Goal: Task Accomplishment & Management: Use online tool/utility

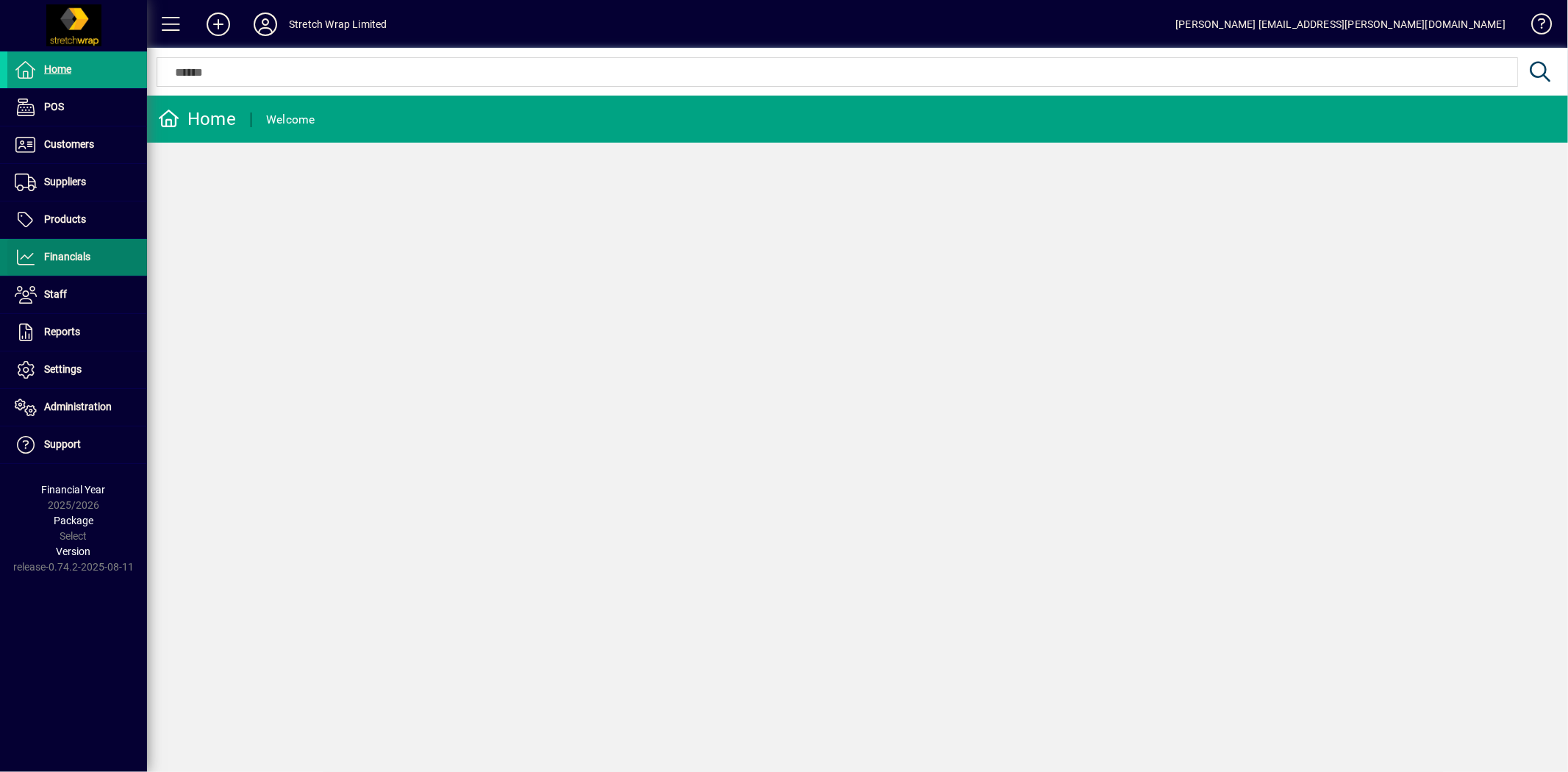
click at [86, 258] on span "Financials" at bounding box center [67, 257] width 46 height 12
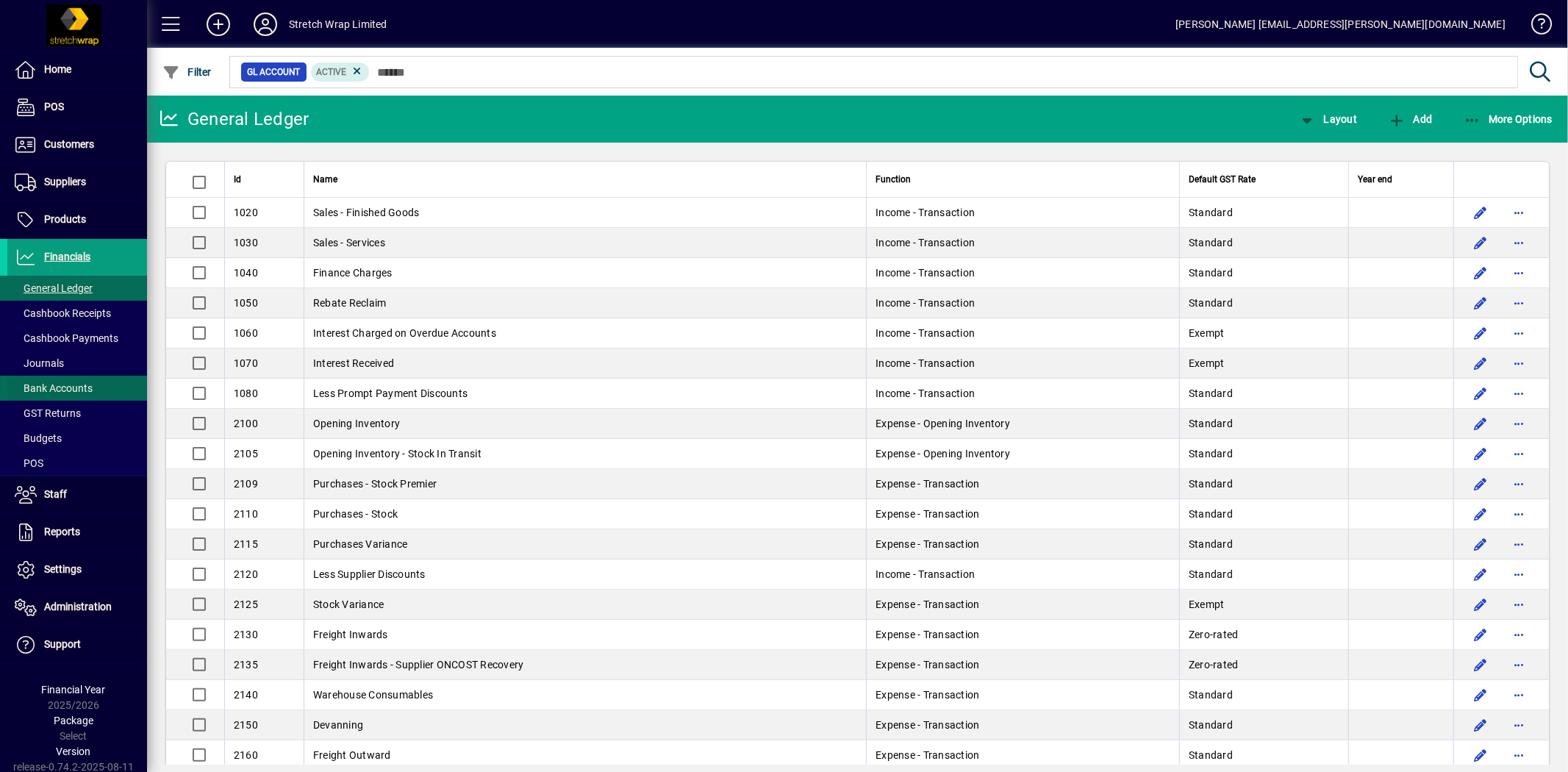
click at [61, 386] on span "Bank Accounts" at bounding box center [54, 388] width 78 height 12
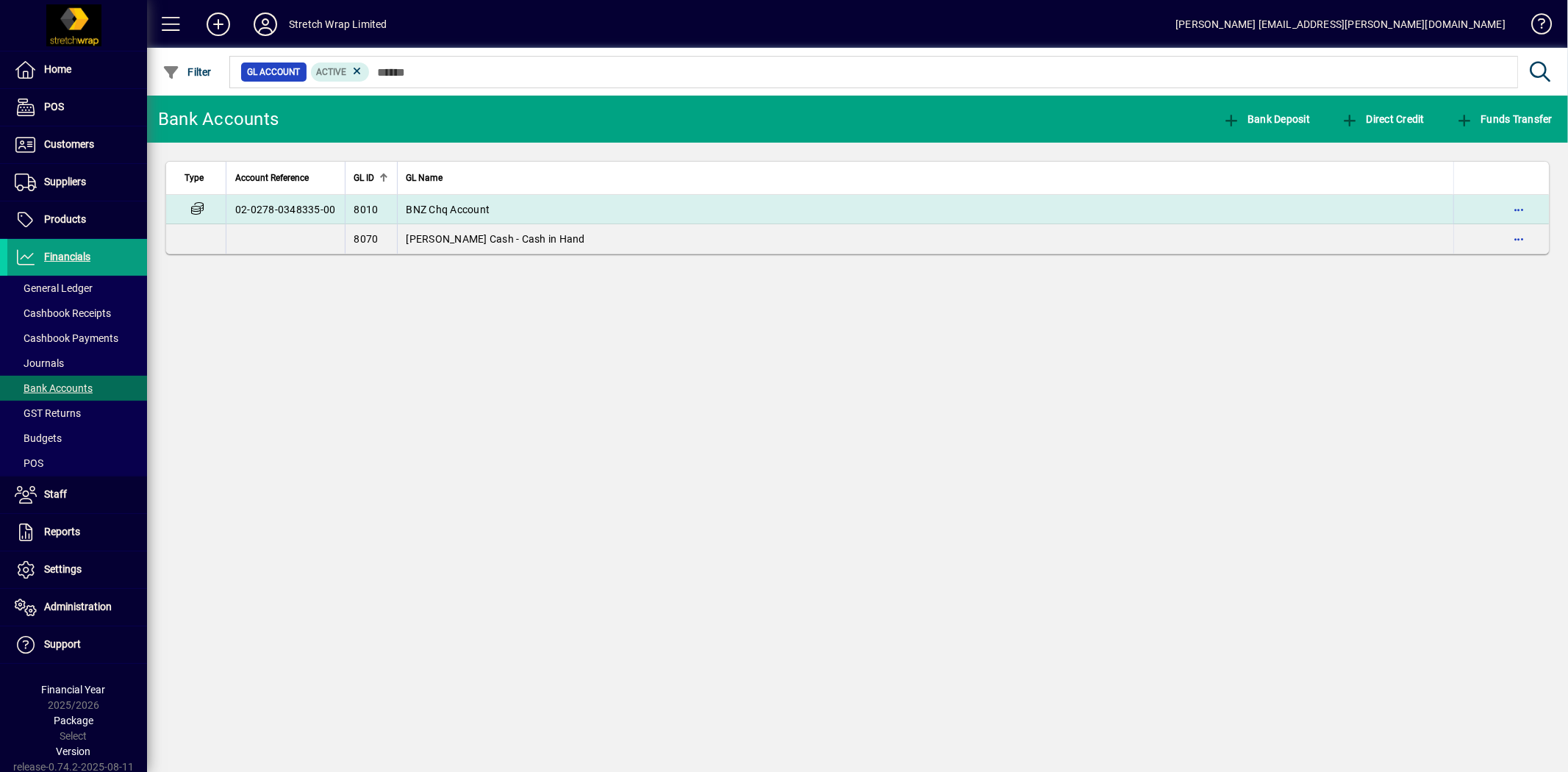
click at [444, 208] on span "BNZ Chq Account" at bounding box center [448, 209] width 84 height 12
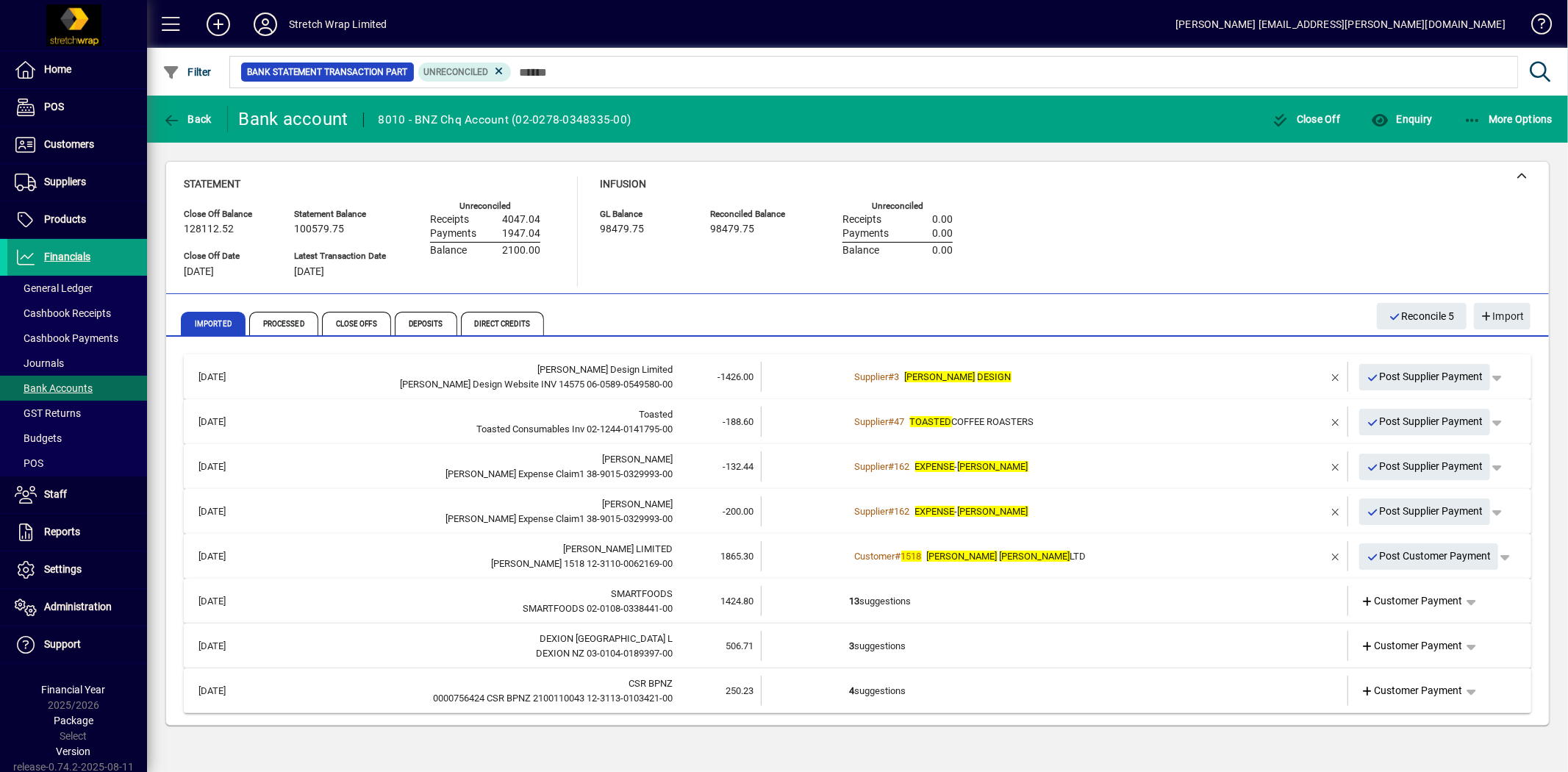
click at [968, 468] on em "DENISE" at bounding box center [993, 466] width 70 height 11
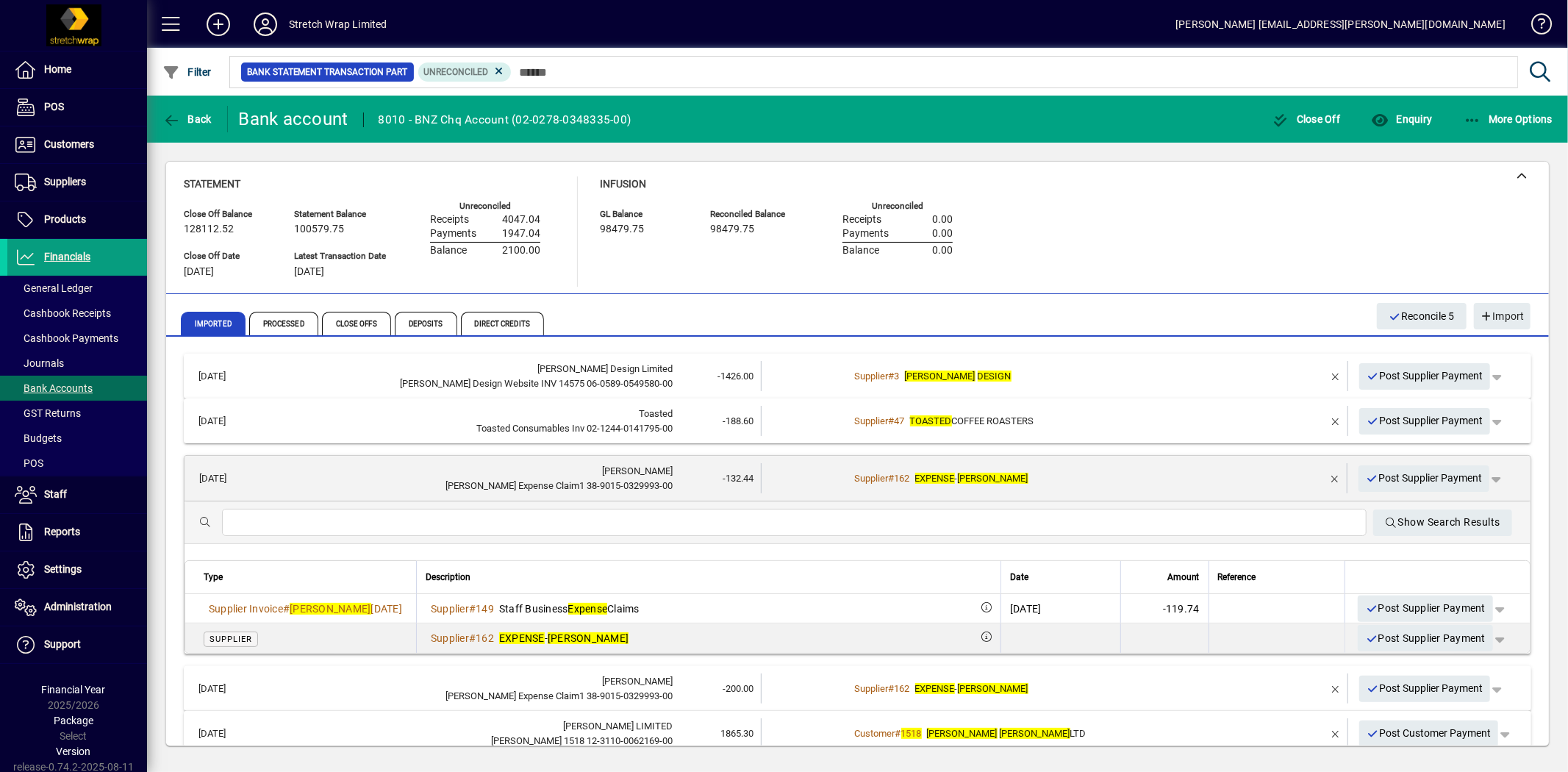
click at [960, 475] on em "DENISE" at bounding box center [993, 478] width 70 height 11
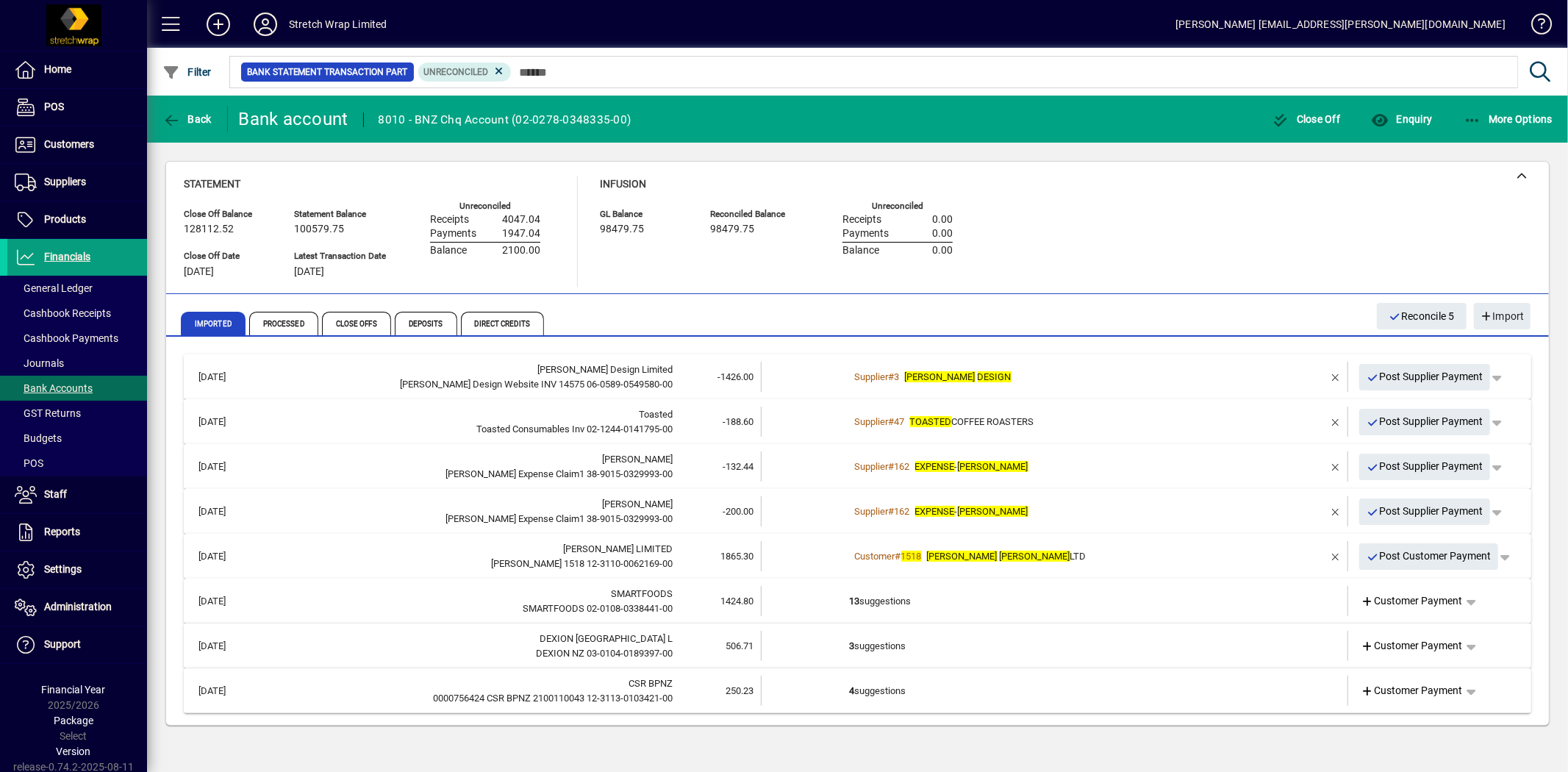
click at [954, 506] on em "EXPENSE" at bounding box center [935, 511] width 39 height 11
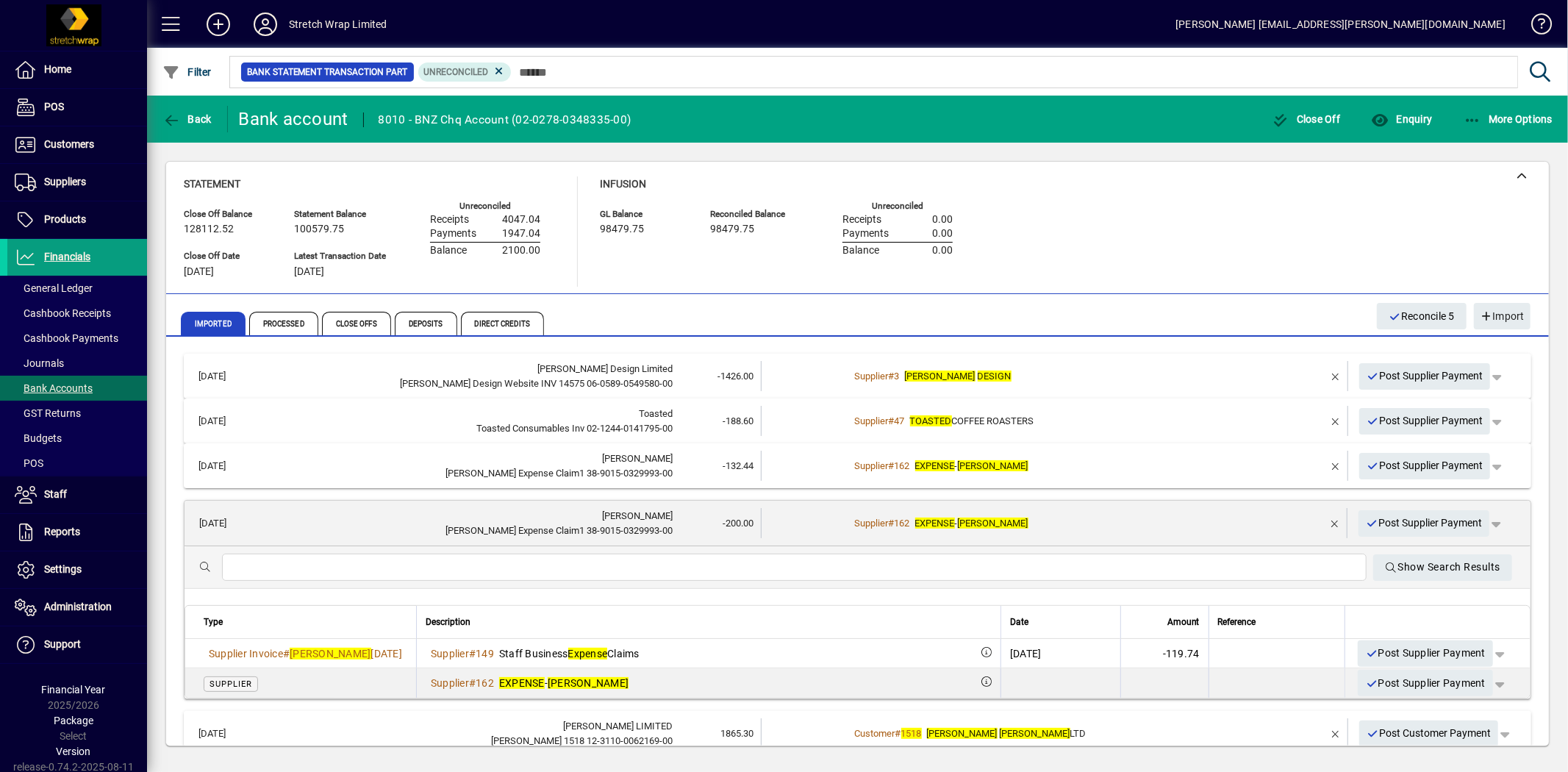
click at [953, 518] on span "EXPENSE - DENISE" at bounding box center [971, 523] width 113 height 11
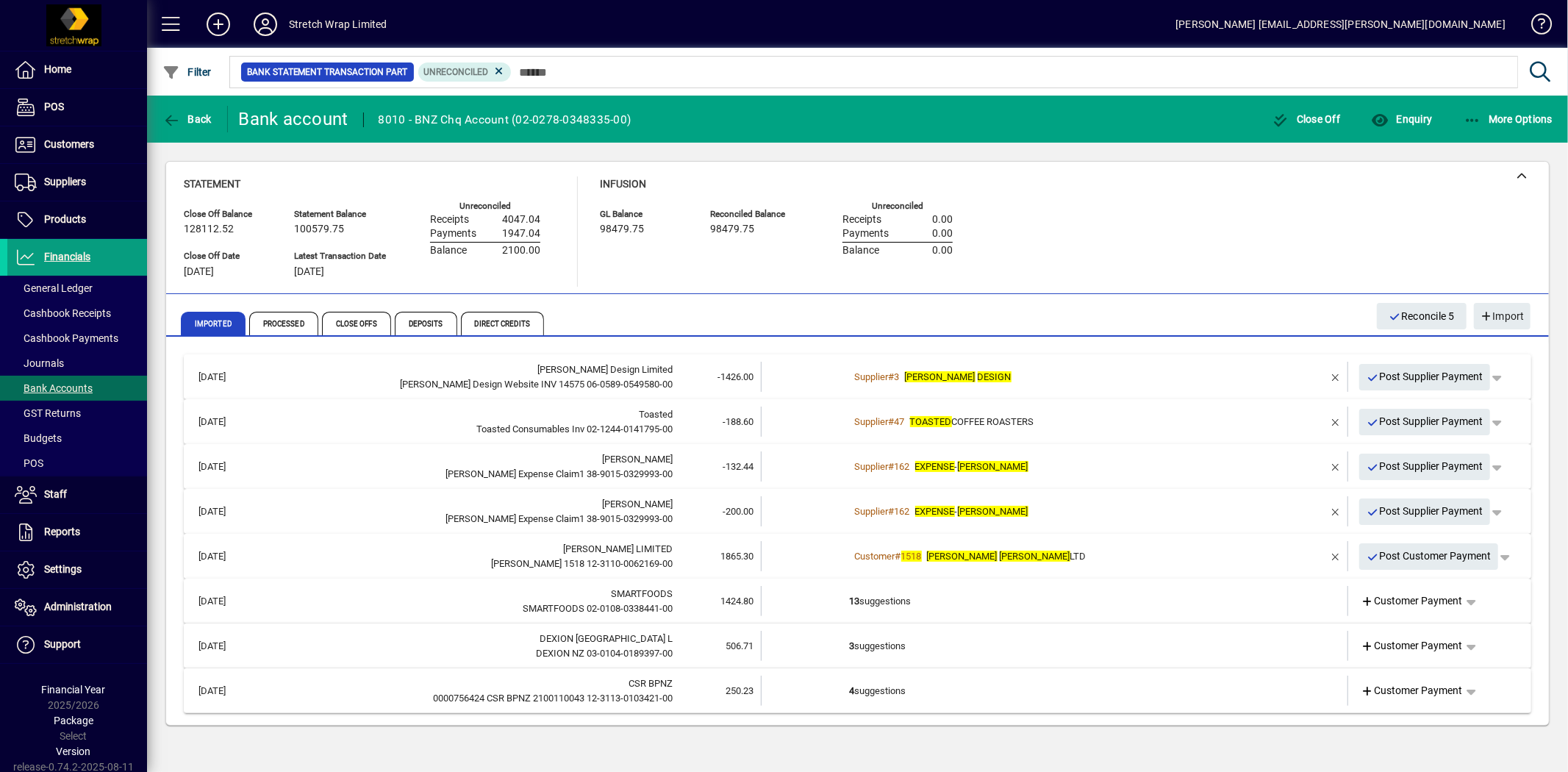
click at [1000, 553] on em "BURTON" at bounding box center [1035, 555] width 70 height 11
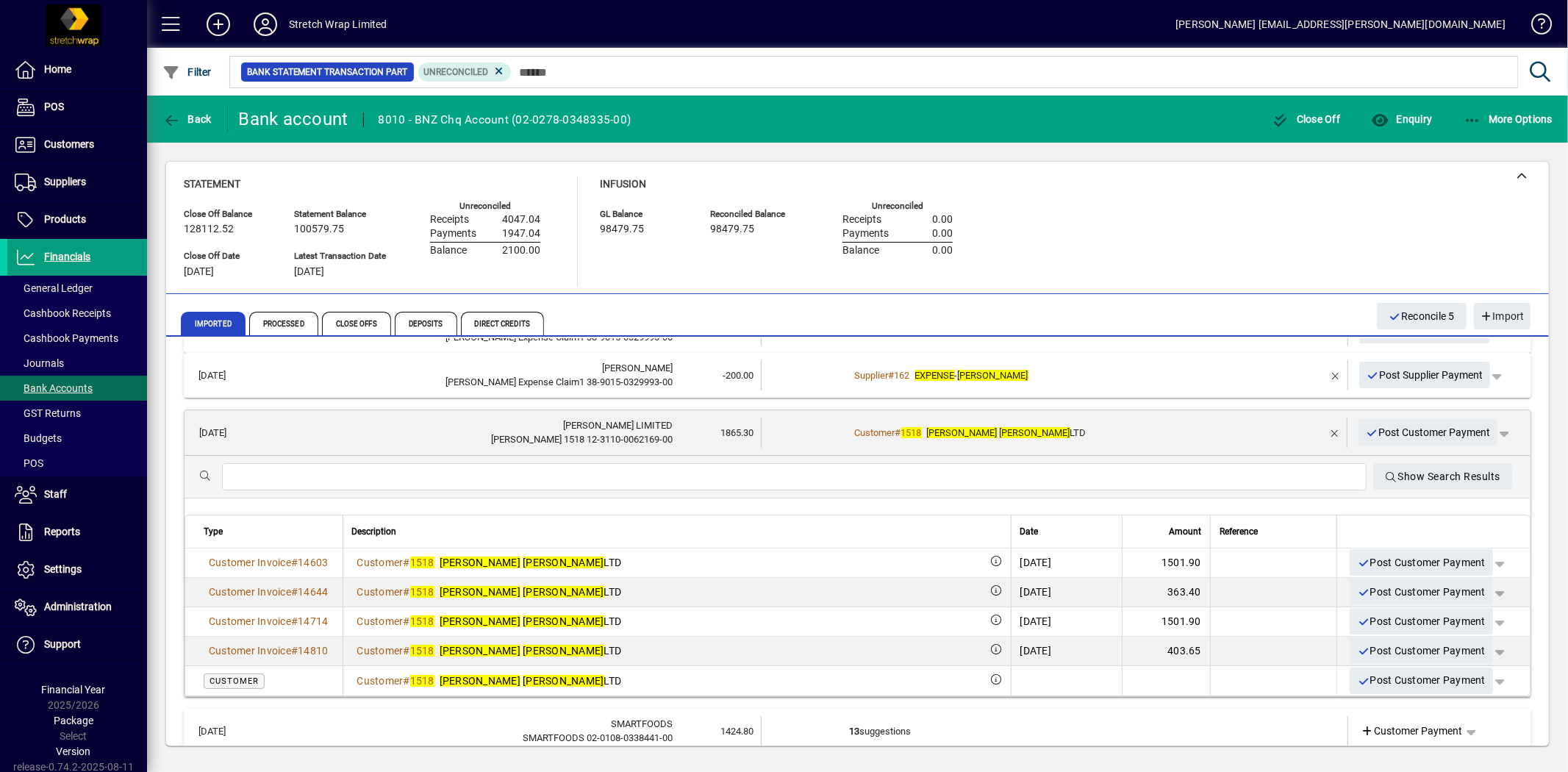
scroll to position [136, 0]
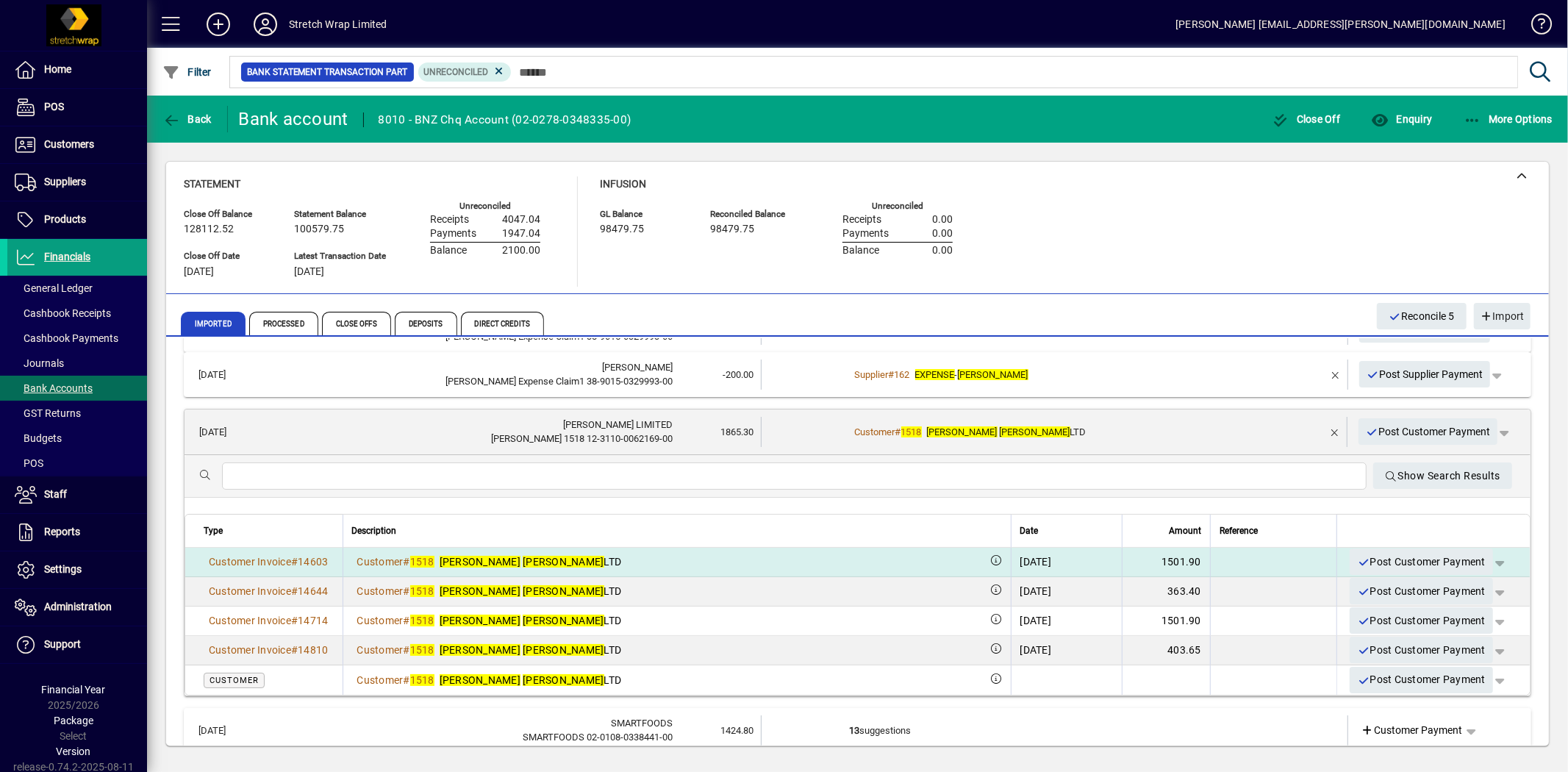
click at [1489, 556] on span "button" at bounding box center [1499, 561] width 35 height 35
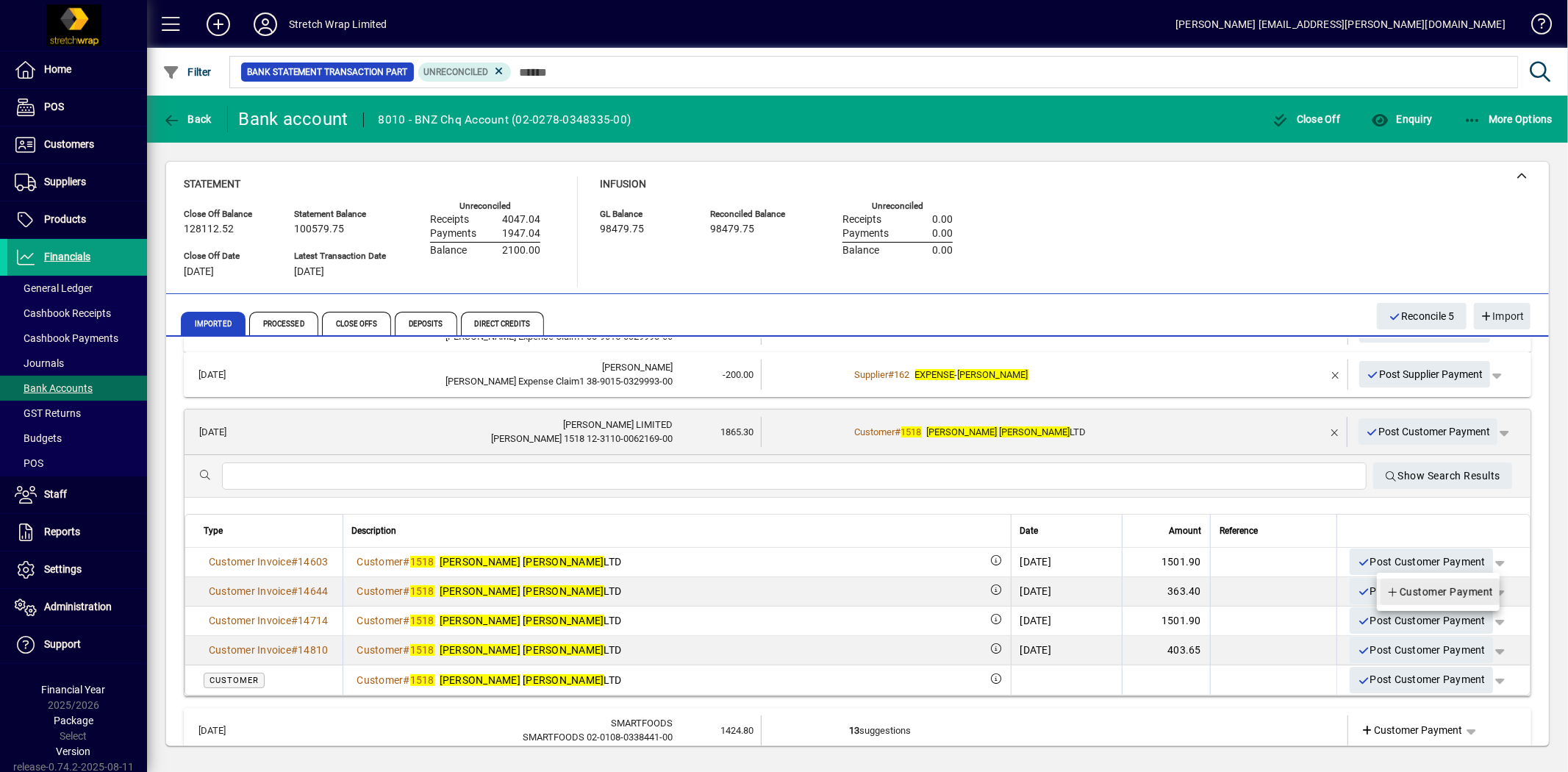
click at [1460, 589] on span "Customer Payment" at bounding box center [1440, 591] width 107 height 18
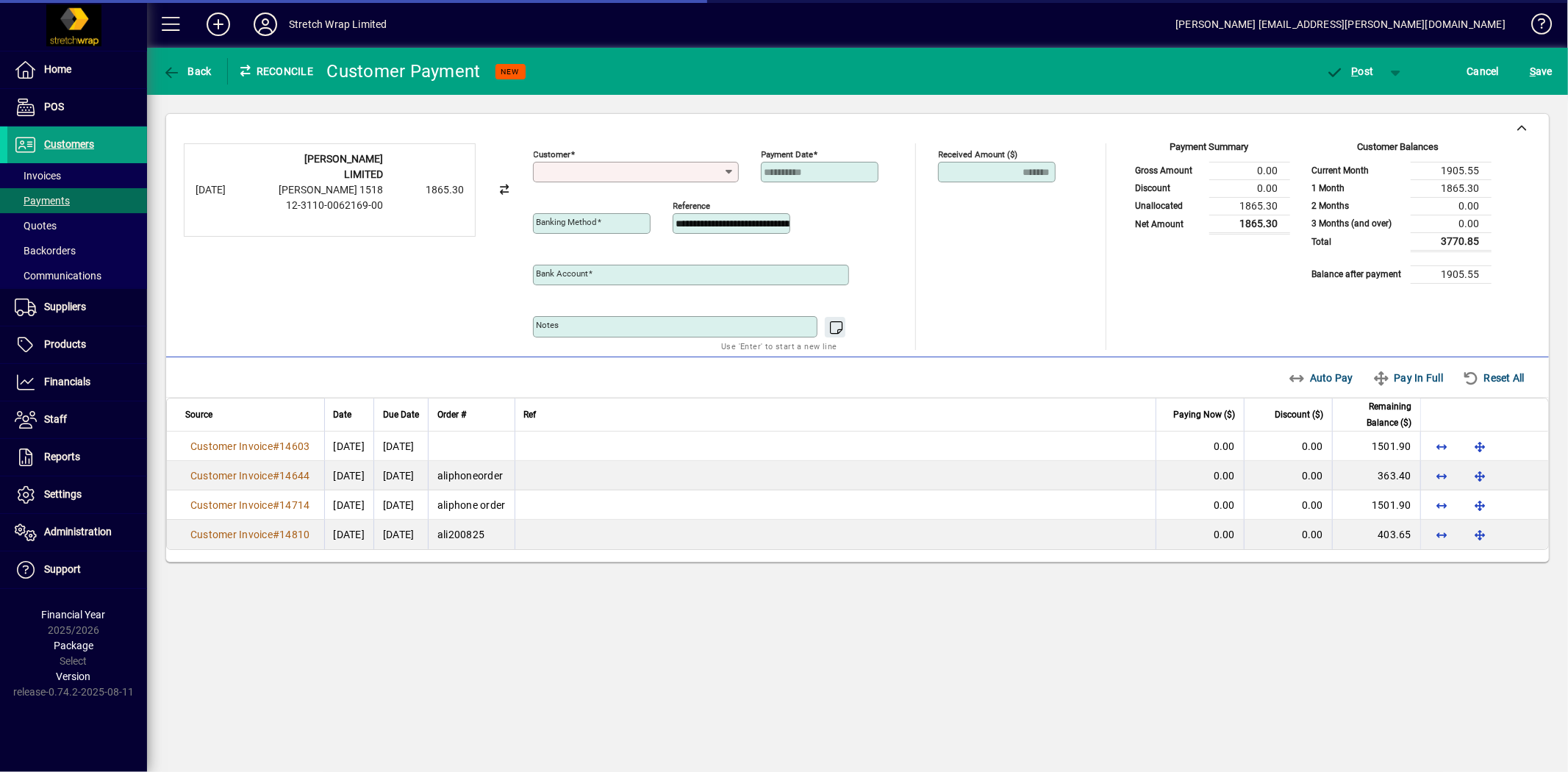
type input "**********"
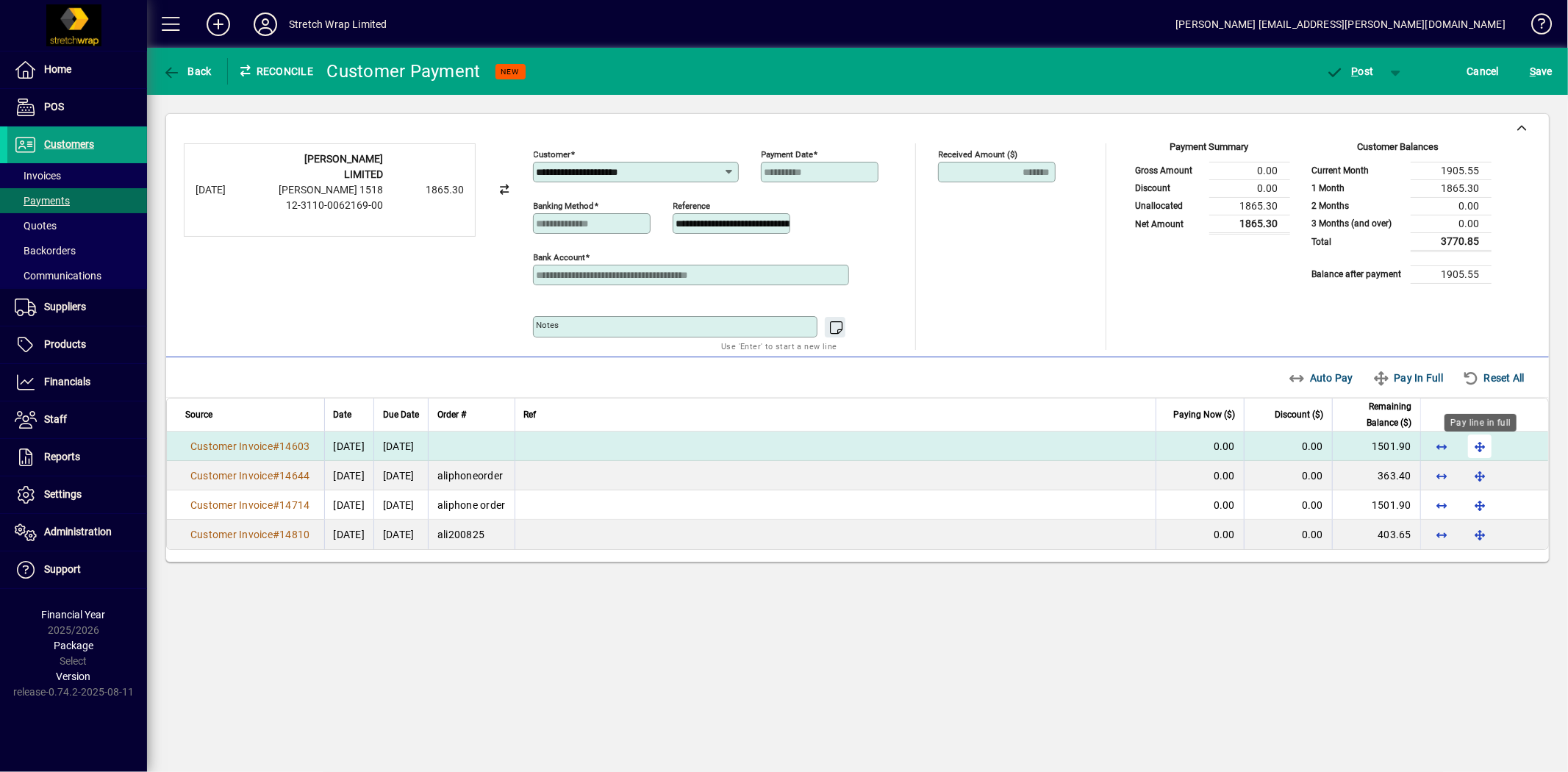
click at [1481, 450] on span "button" at bounding box center [1480, 446] width 35 height 35
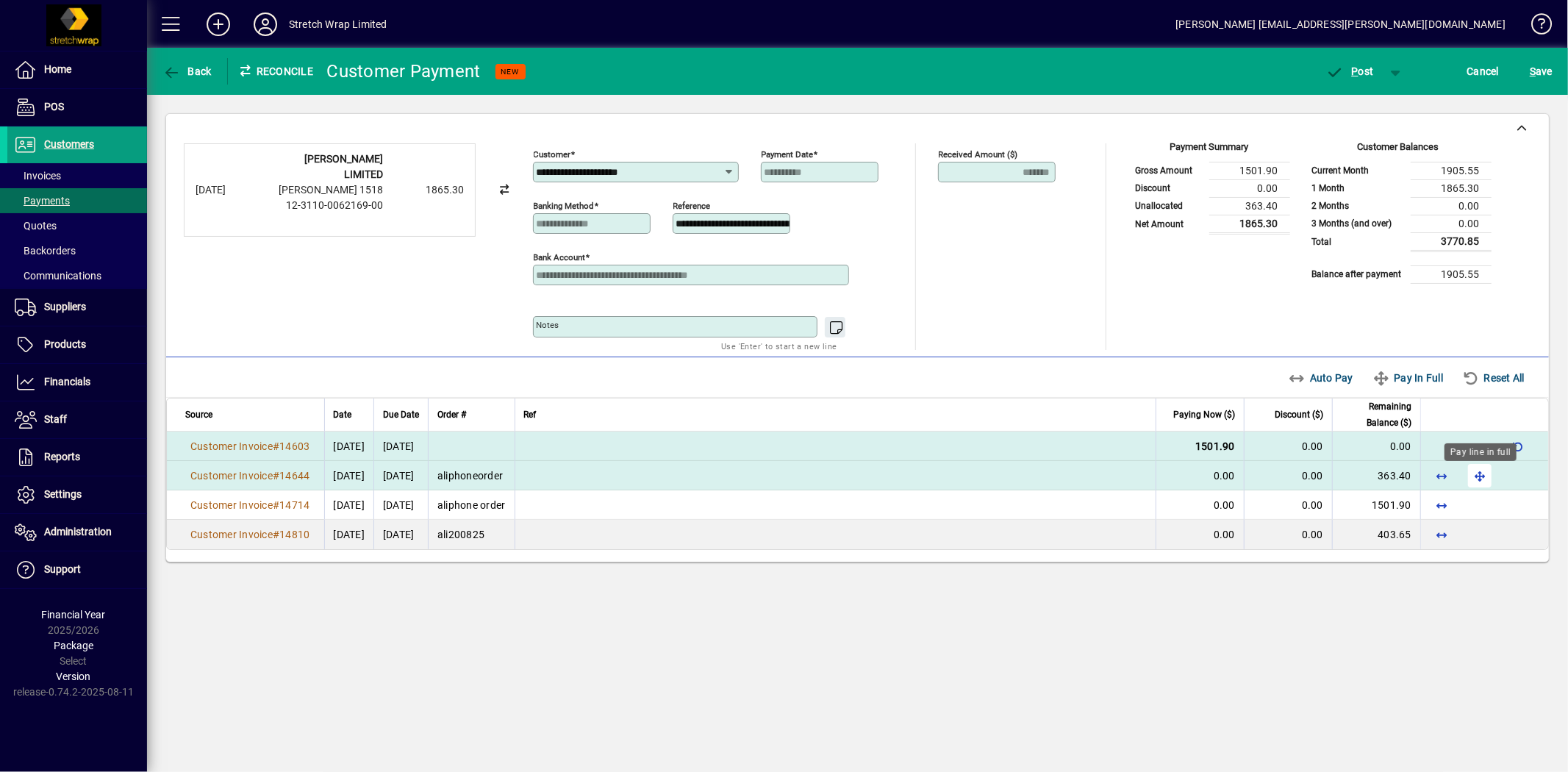
click at [1475, 475] on span "button" at bounding box center [1480, 475] width 35 height 35
click at [1355, 77] on span "button" at bounding box center [1350, 71] width 63 height 35
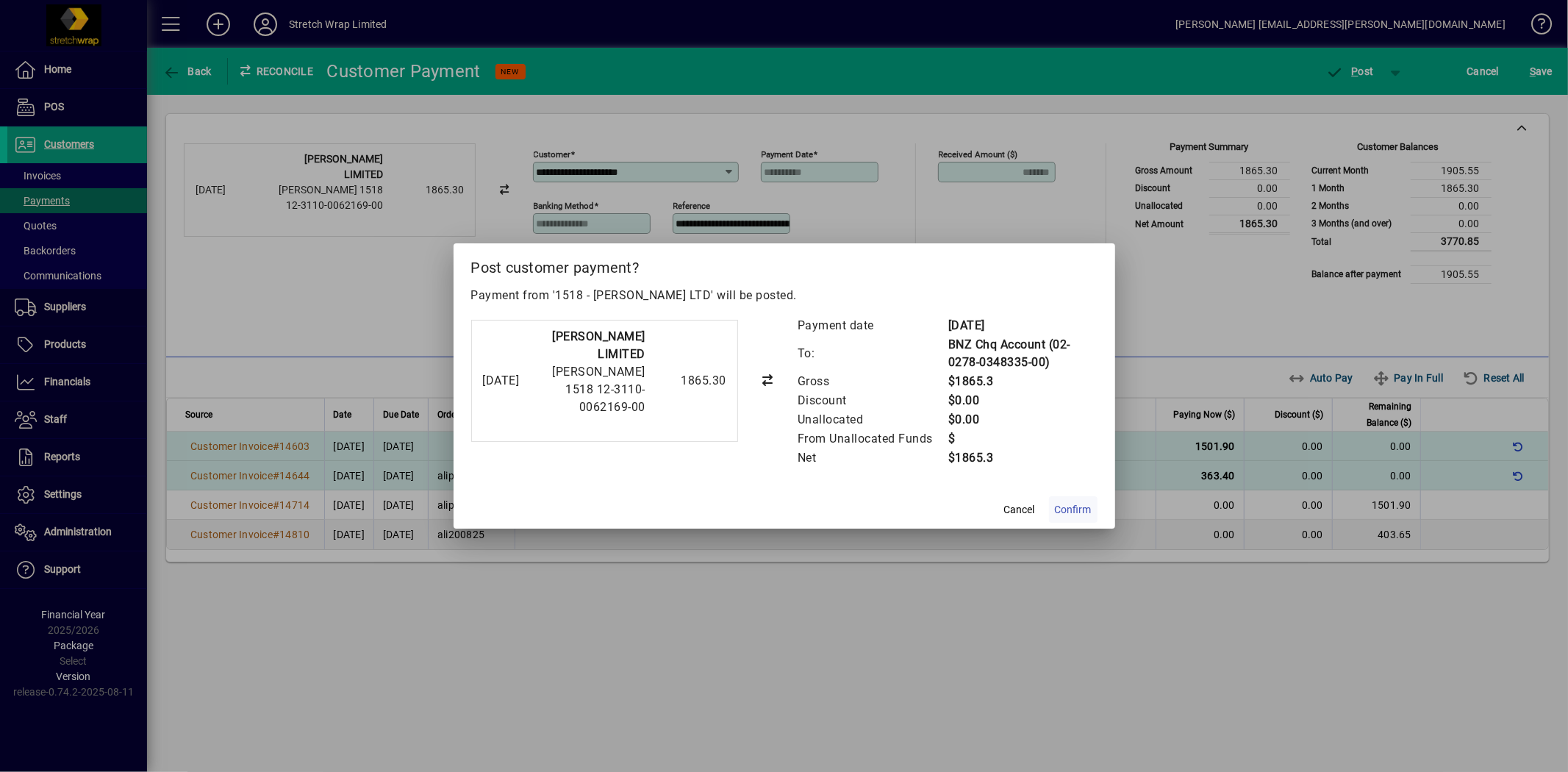
click at [1055, 506] on span "Confirm" at bounding box center [1074, 509] width 37 height 15
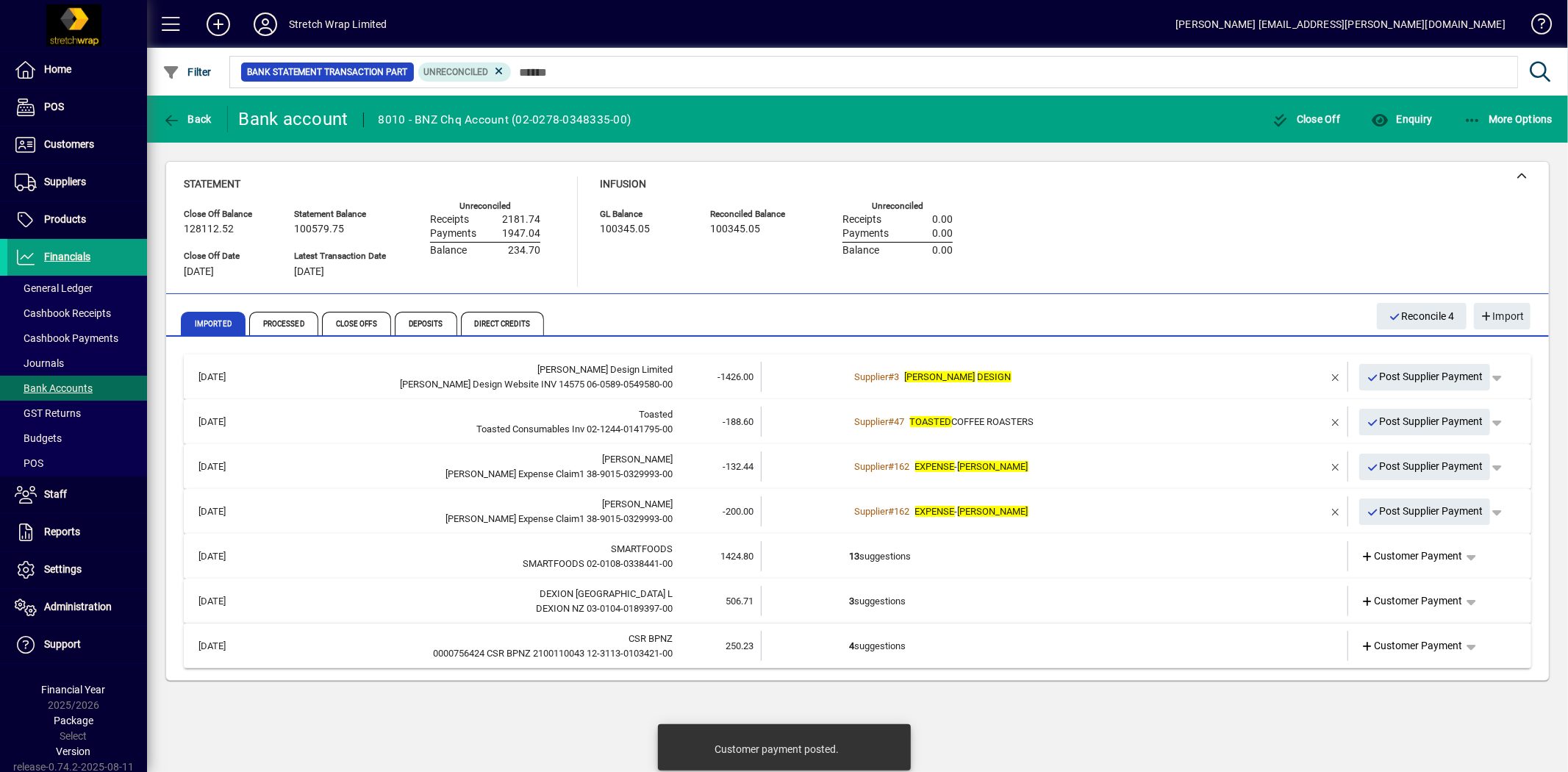
click at [959, 549] on td "13 suggestions" at bounding box center [1056, 556] width 412 height 30
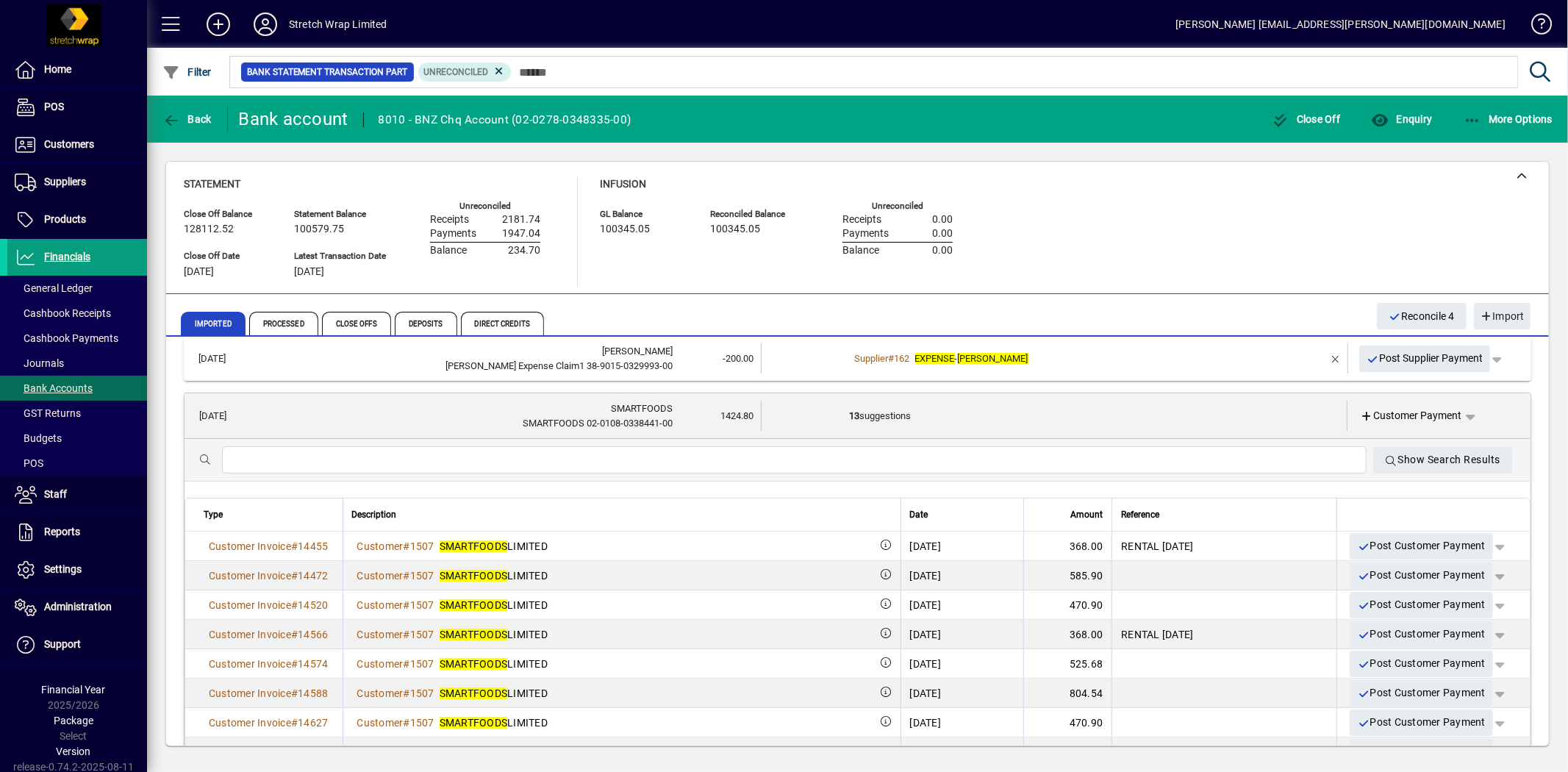
scroll to position [163, 0]
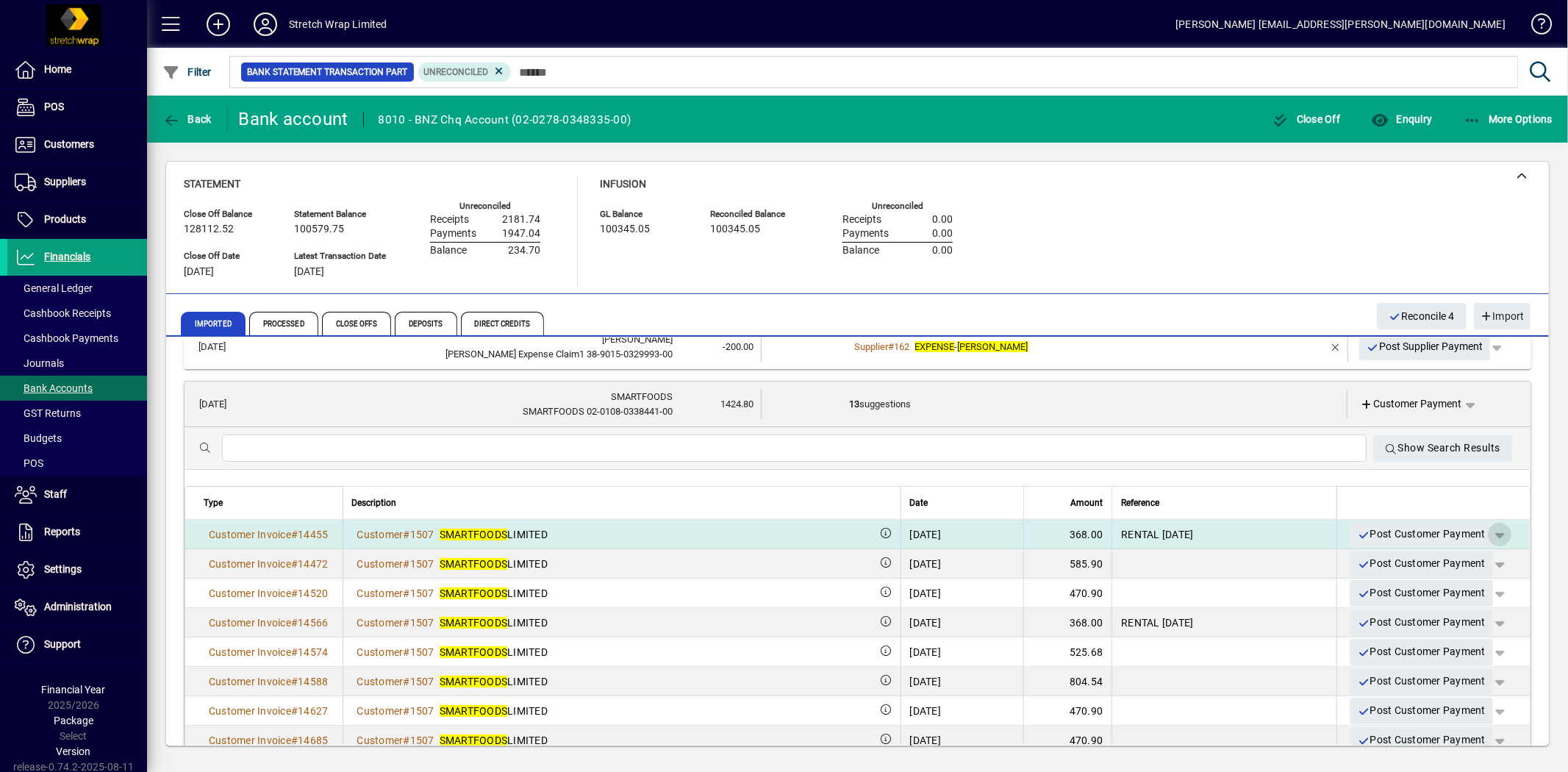
click at [1488, 531] on span "button" at bounding box center [1499, 534] width 35 height 35
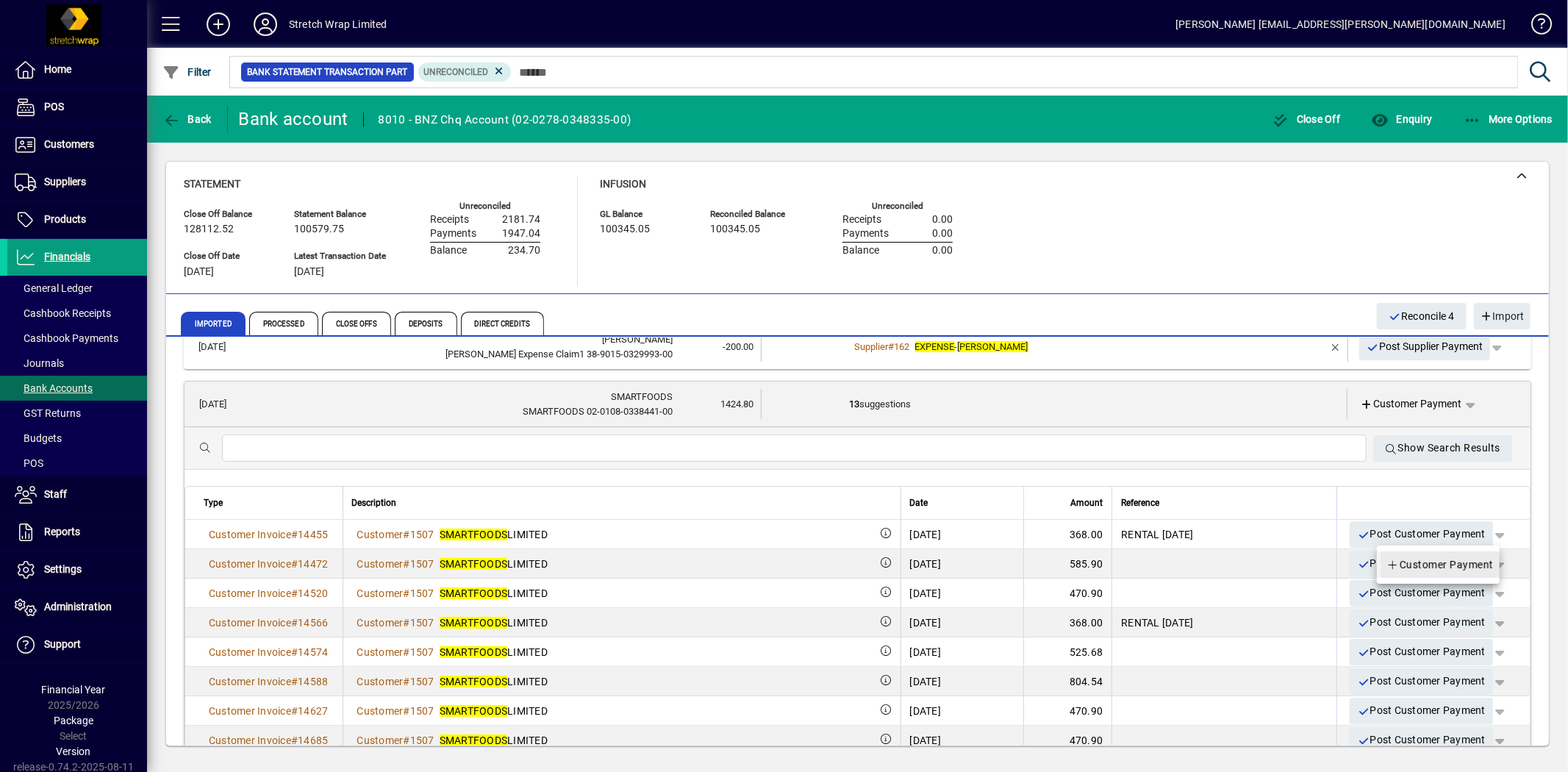
click at [1465, 564] on span "Customer Payment" at bounding box center [1440, 564] width 107 height 18
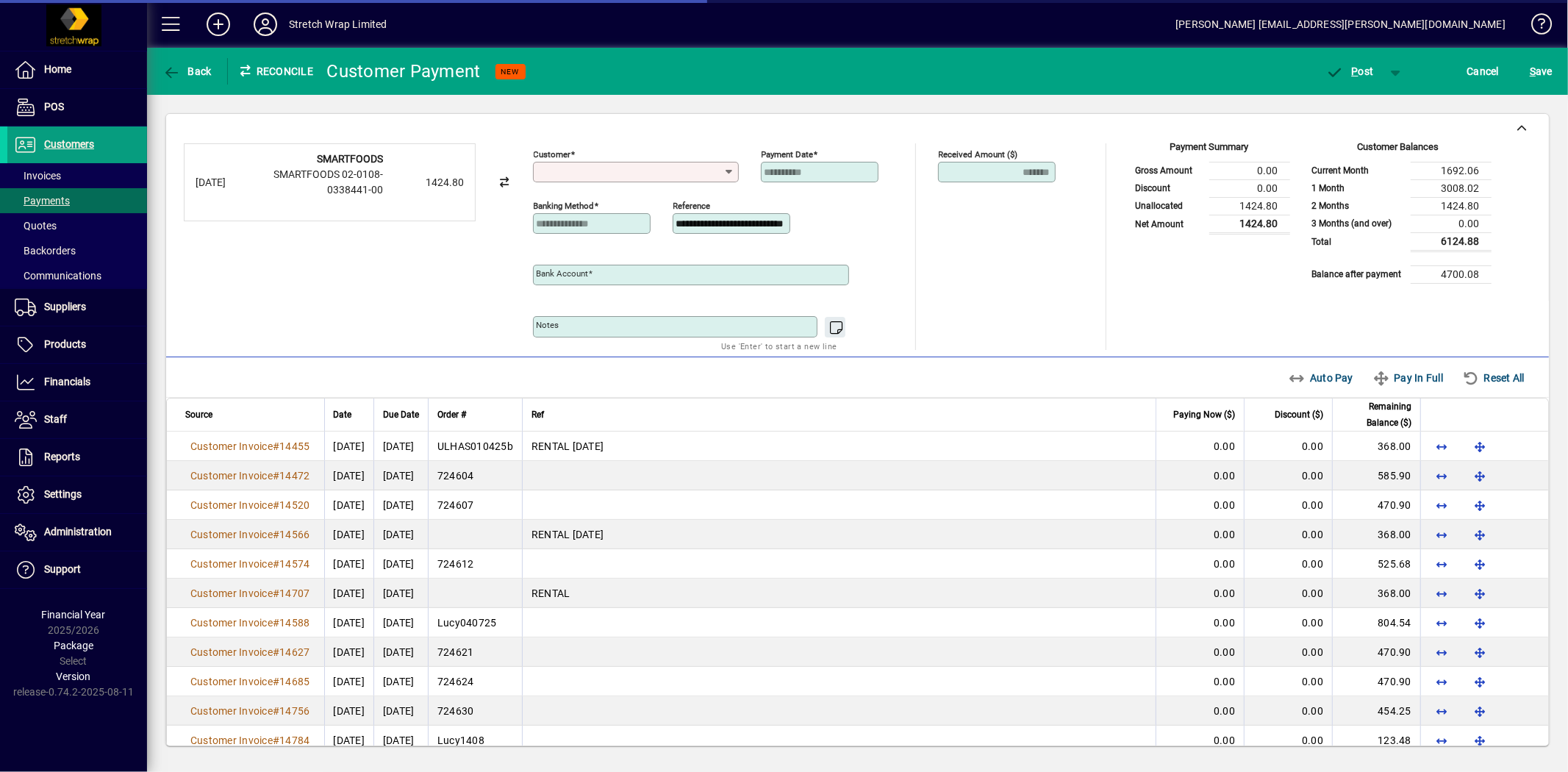
type input "**********"
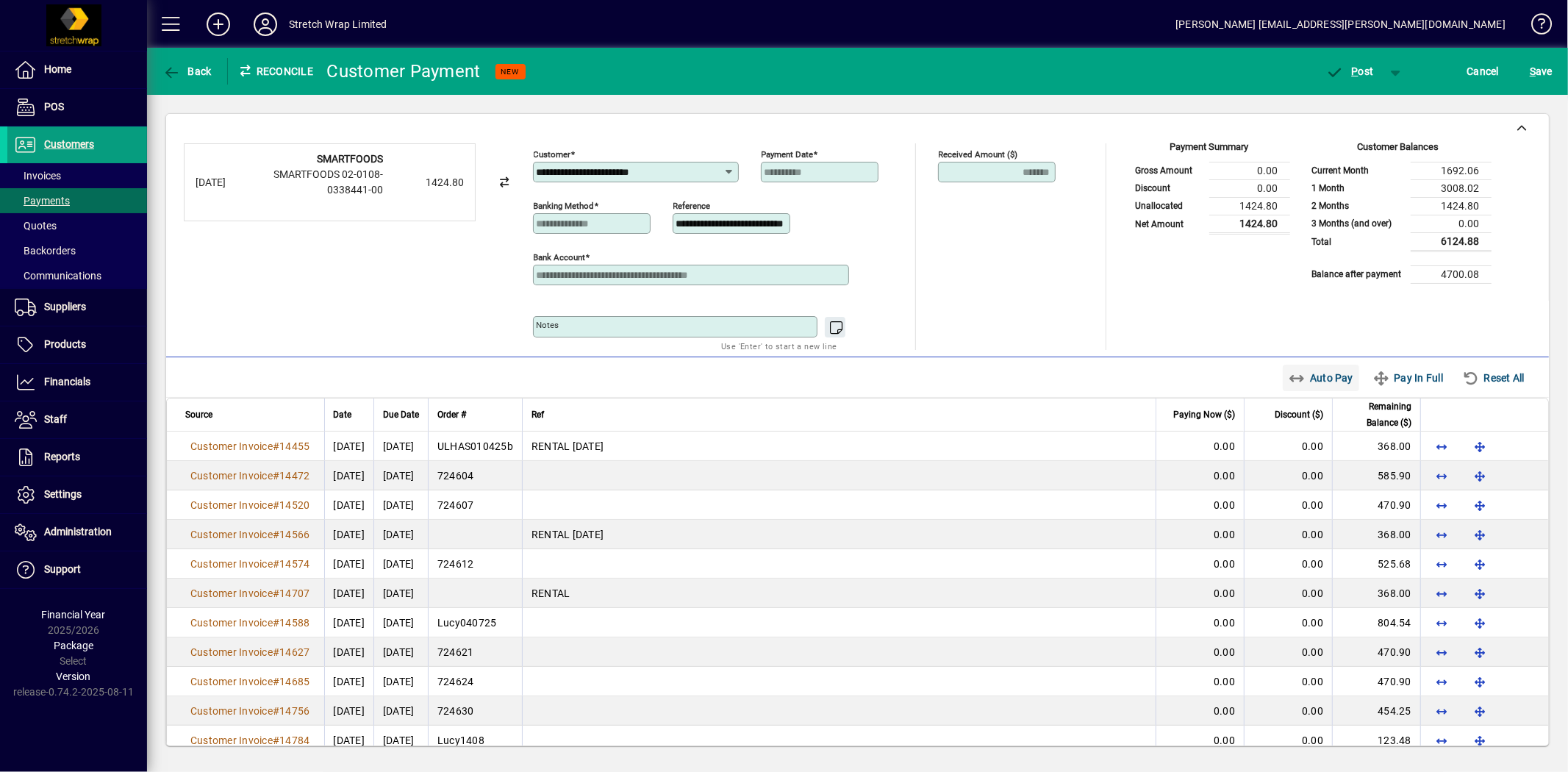
click at [1317, 379] on span "Auto Pay" at bounding box center [1321, 378] width 65 height 23
click at [1358, 69] on span "P ost" at bounding box center [1350, 71] width 48 height 12
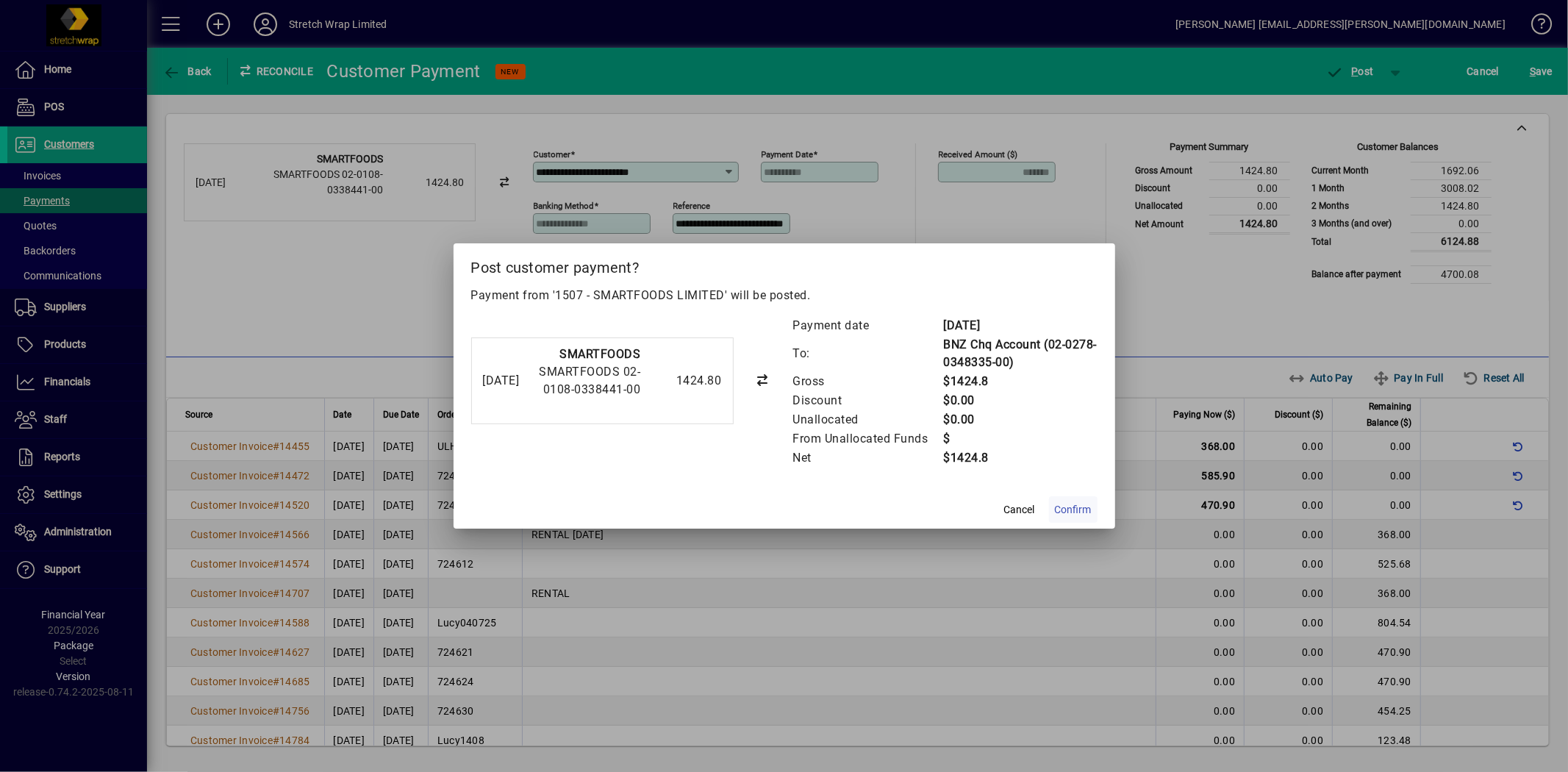
click at [1075, 502] on span "Confirm" at bounding box center [1074, 509] width 37 height 15
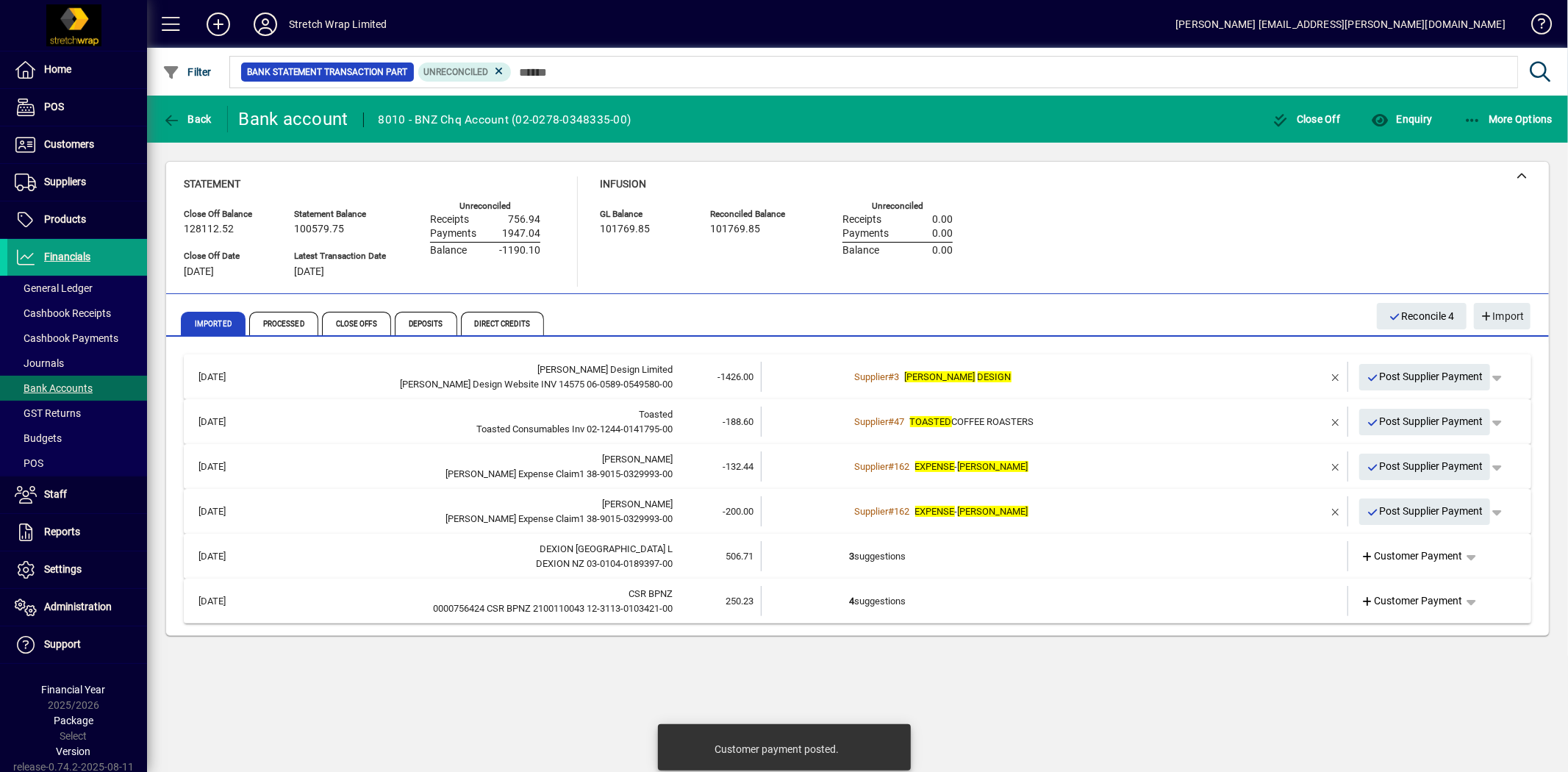
click at [1012, 554] on td "3 suggestions" at bounding box center [1056, 556] width 412 height 30
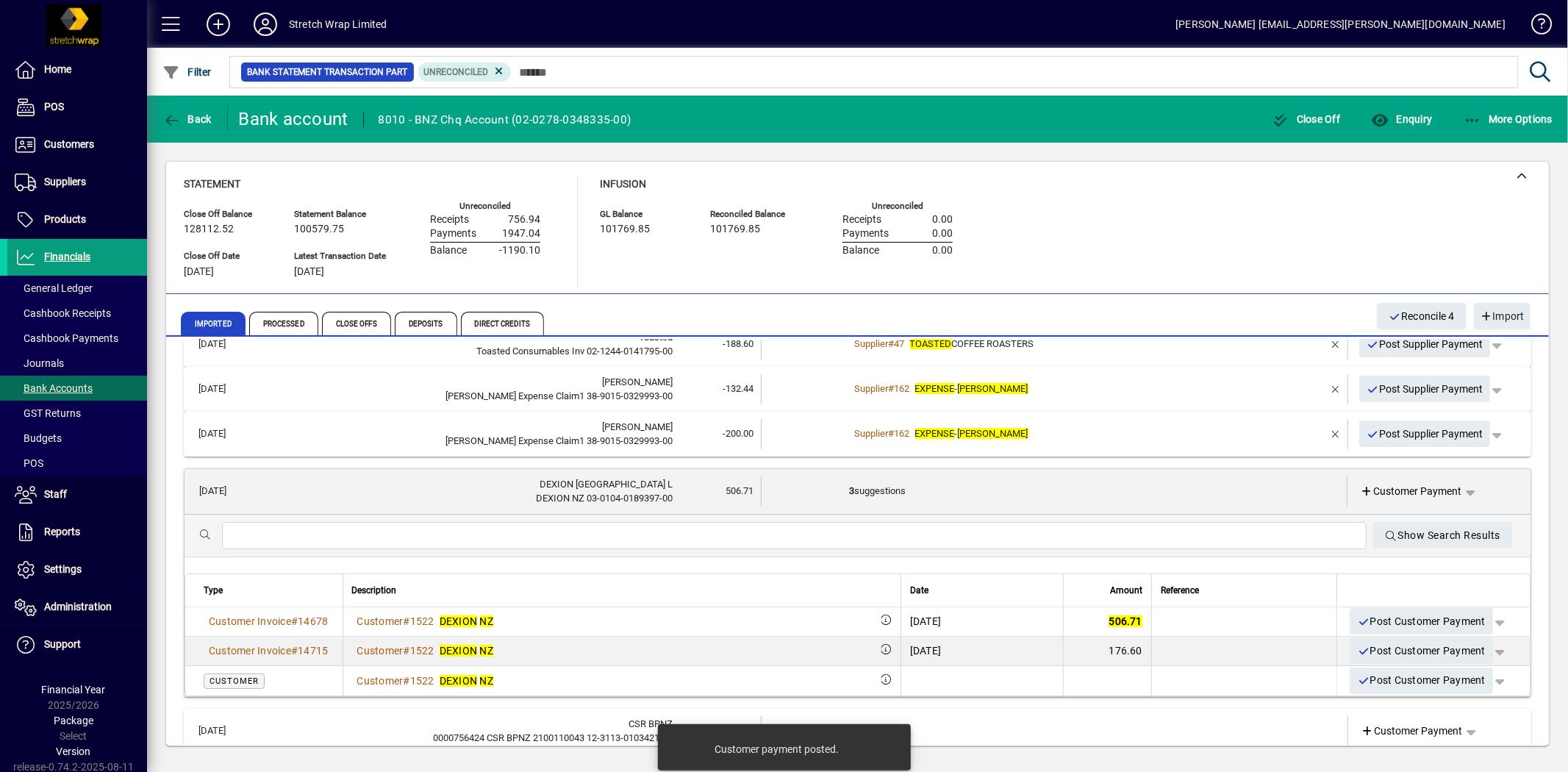
scroll to position [82, 0]
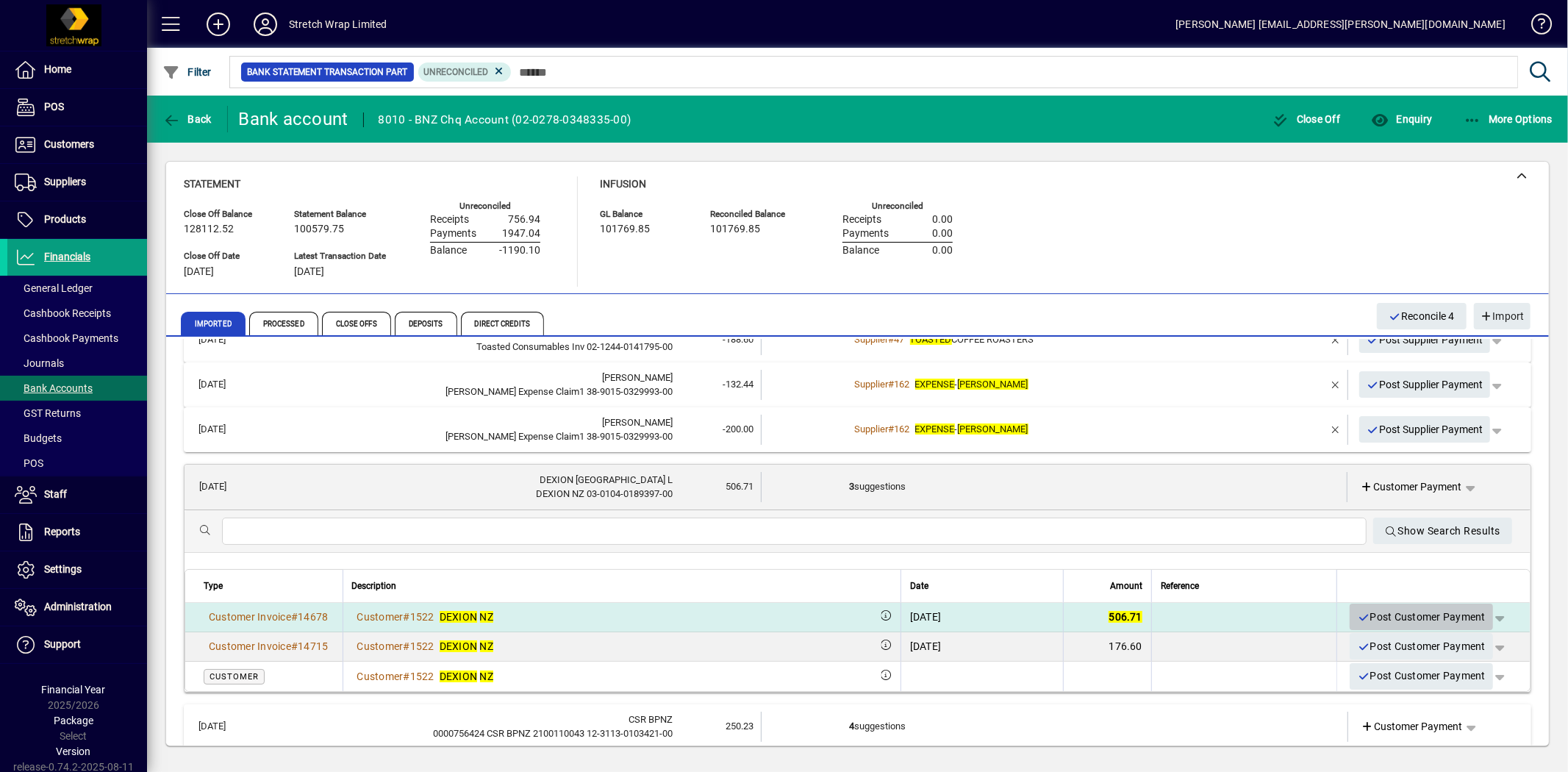
click at [1396, 615] on span "Post Customer Payment" at bounding box center [1422, 616] width 129 height 24
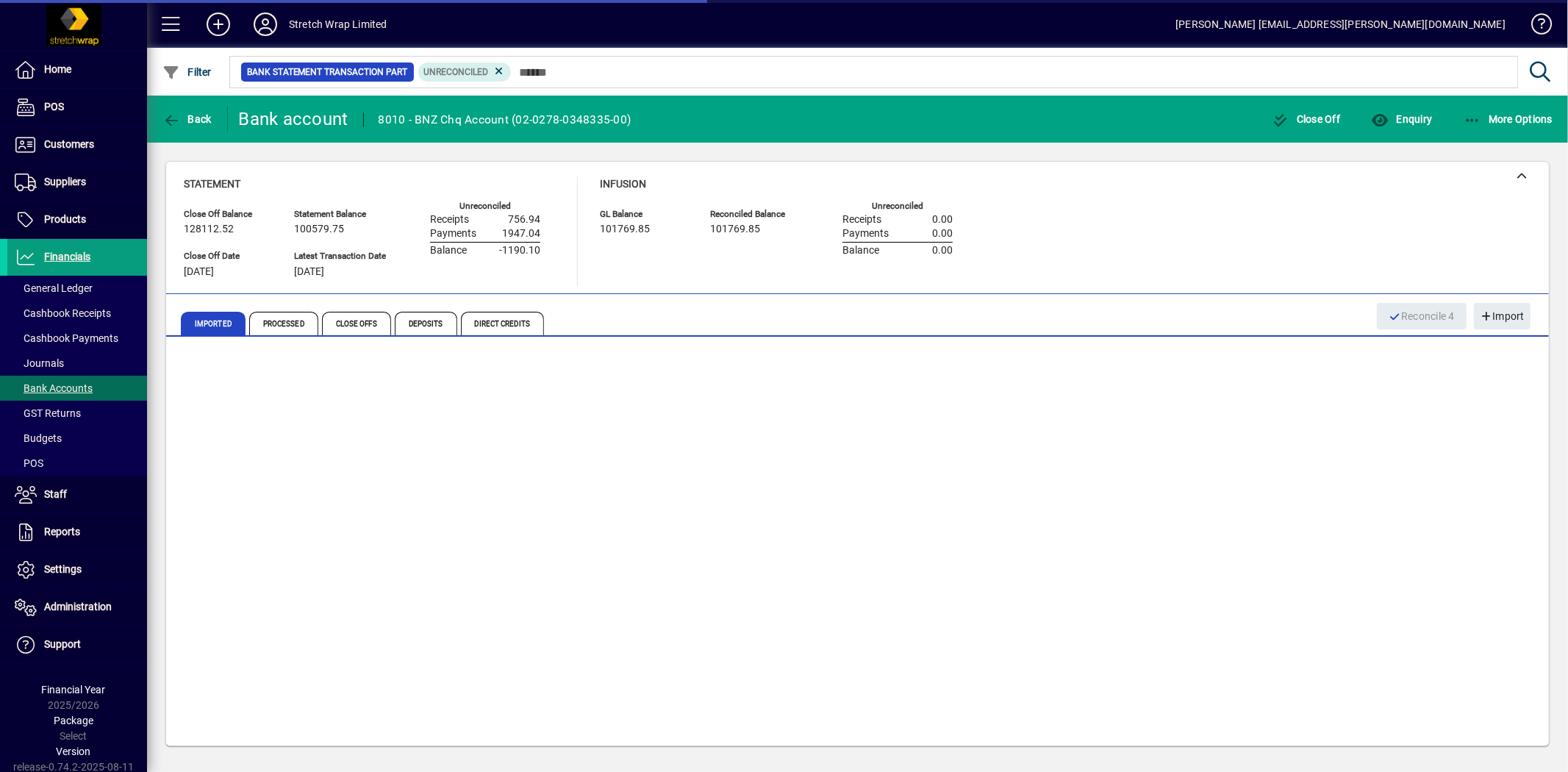
scroll to position [0, 0]
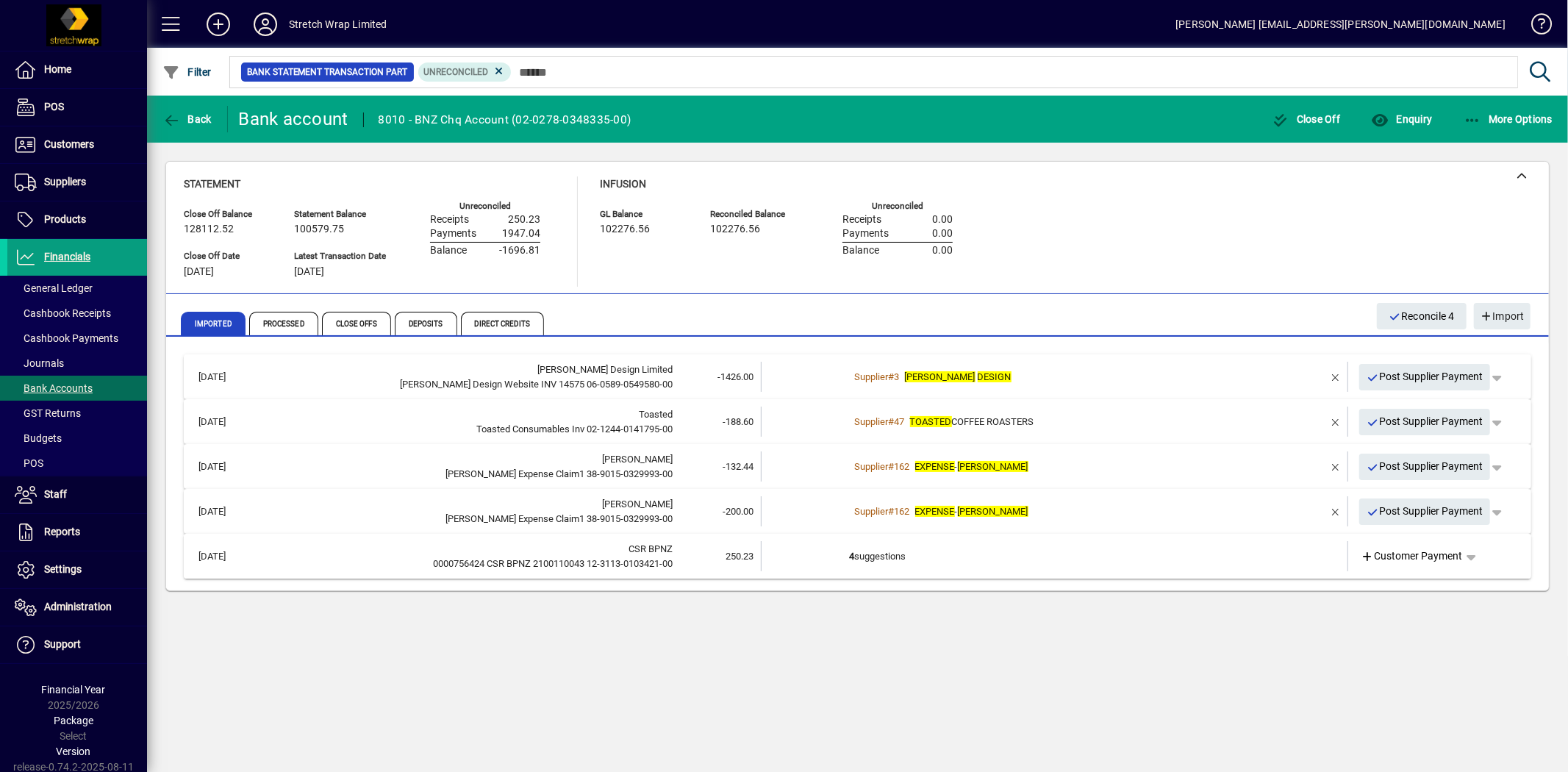
click at [877, 550] on td "4 suggestions" at bounding box center [1056, 556] width 412 height 30
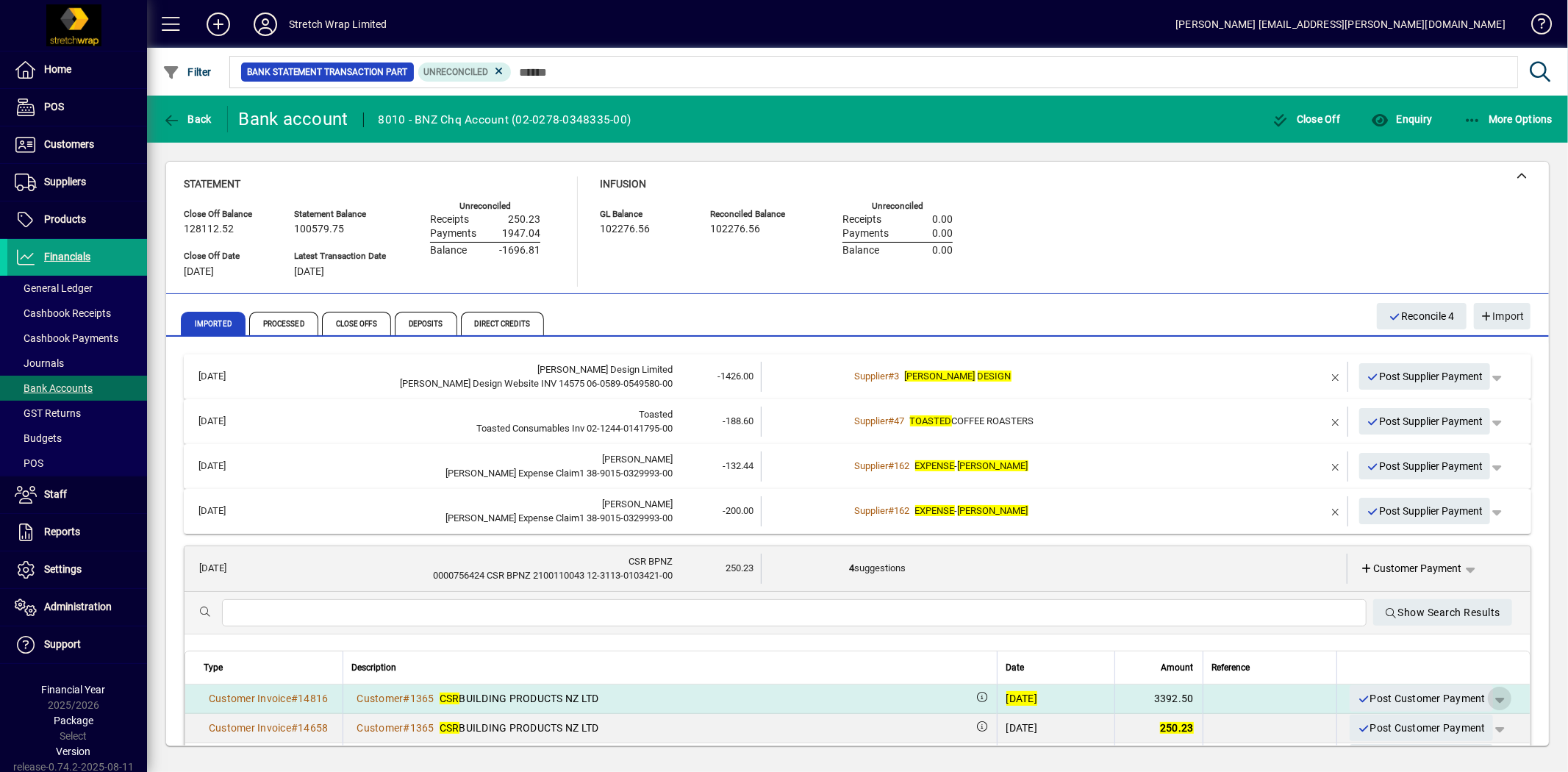
click at [1490, 699] on span "button" at bounding box center [1499, 698] width 35 height 35
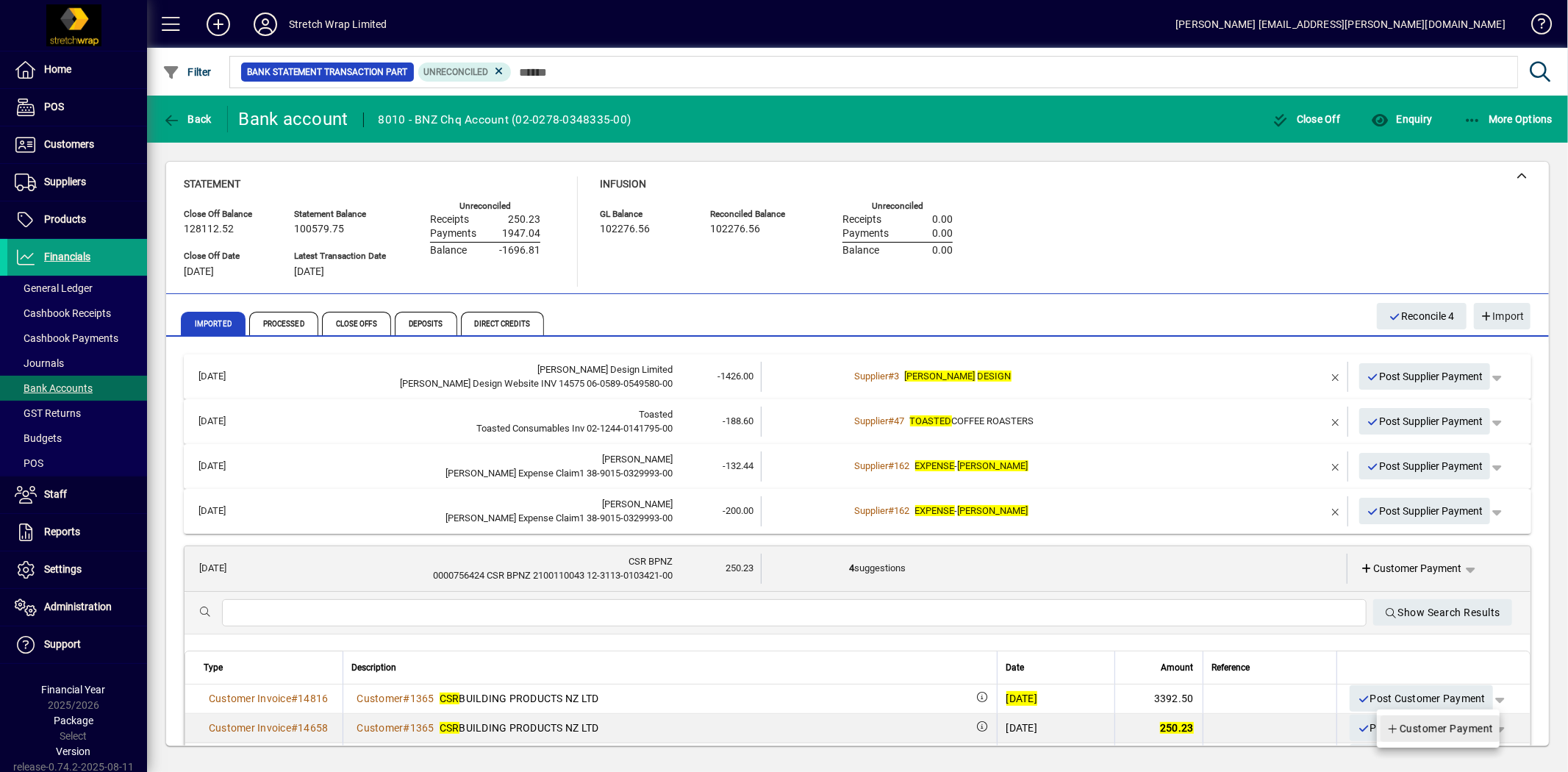
click at [1464, 726] on span "Customer Payment" at bounding box center [1440, 728] width 107 height 18
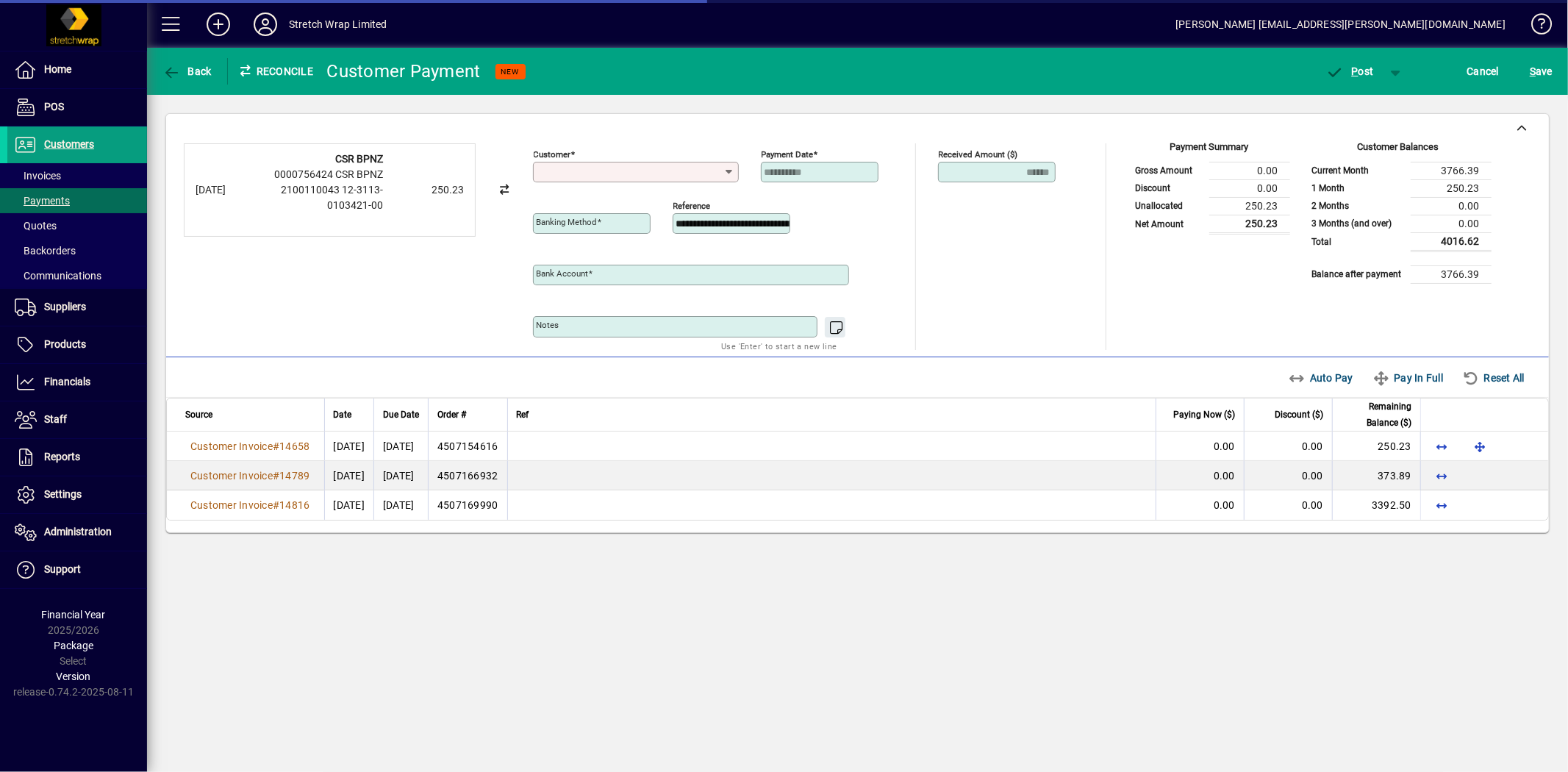
type input "**********"
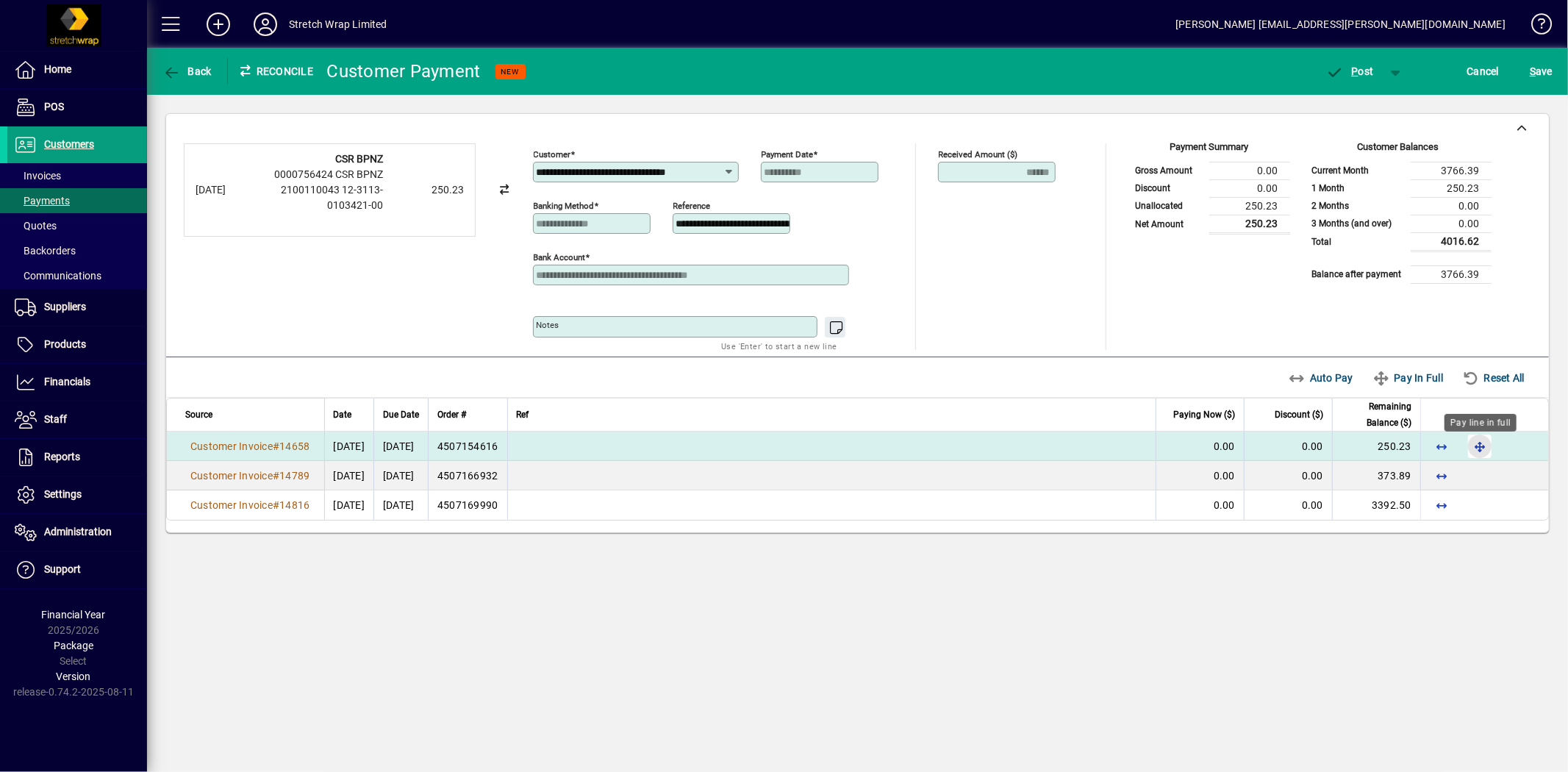
click at [1478, 446] on span "button" at bounding box center [1480, 446] width 35 height 35
click at [1354, 74] on span "P" at bounding box center [1355, 71] width 7 height 12
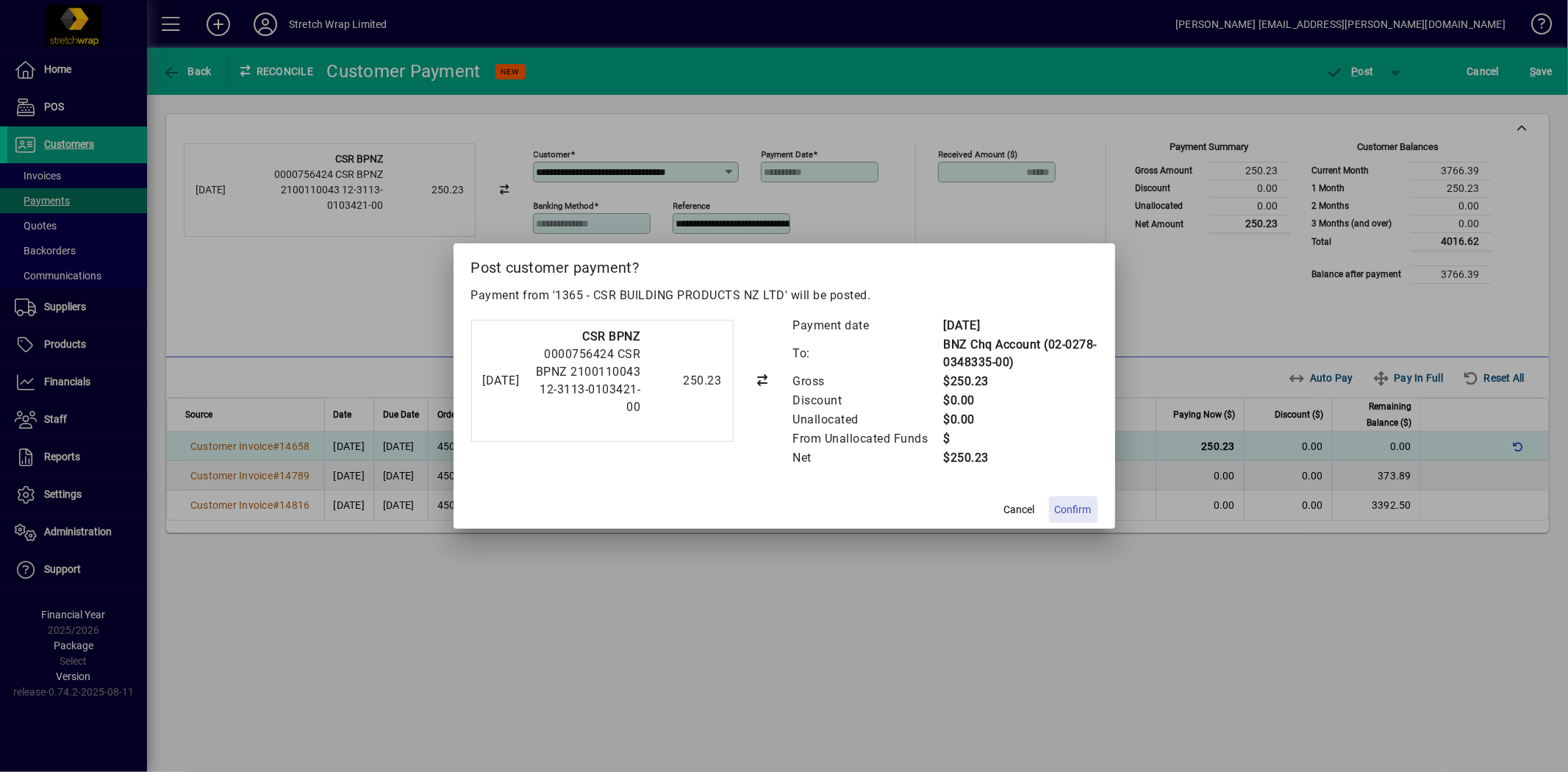
click at [1076, 512] on span "Confirm" at bounding box center [1074, 509] width 37 height 15
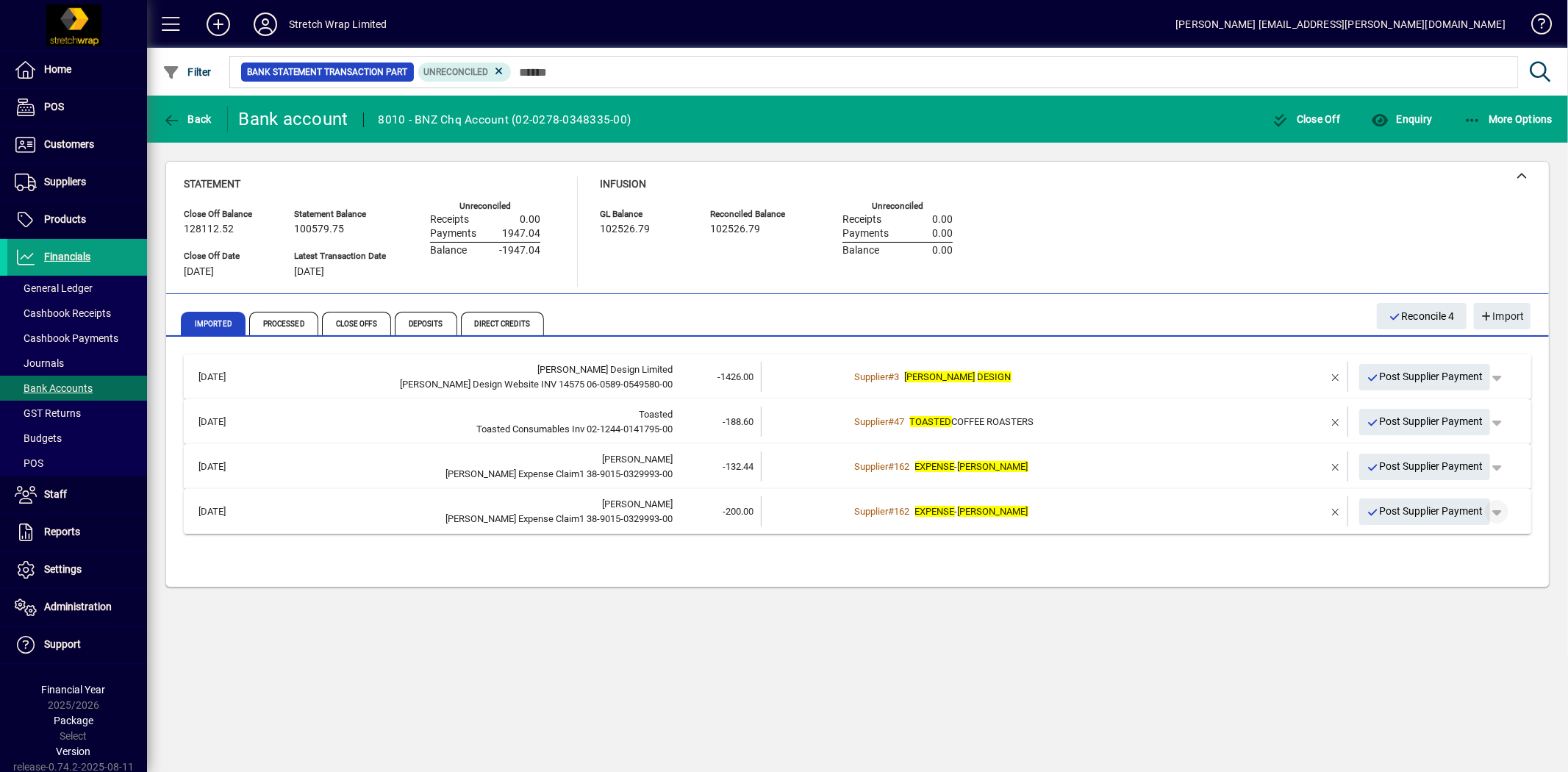
click at [1506, 509] on span "button" at bounding box center [1497, 511] width 35 height 35
click at [1489, 537] on span "Supplier Payment" at bounding box center [1456, 541] width 100 height 18
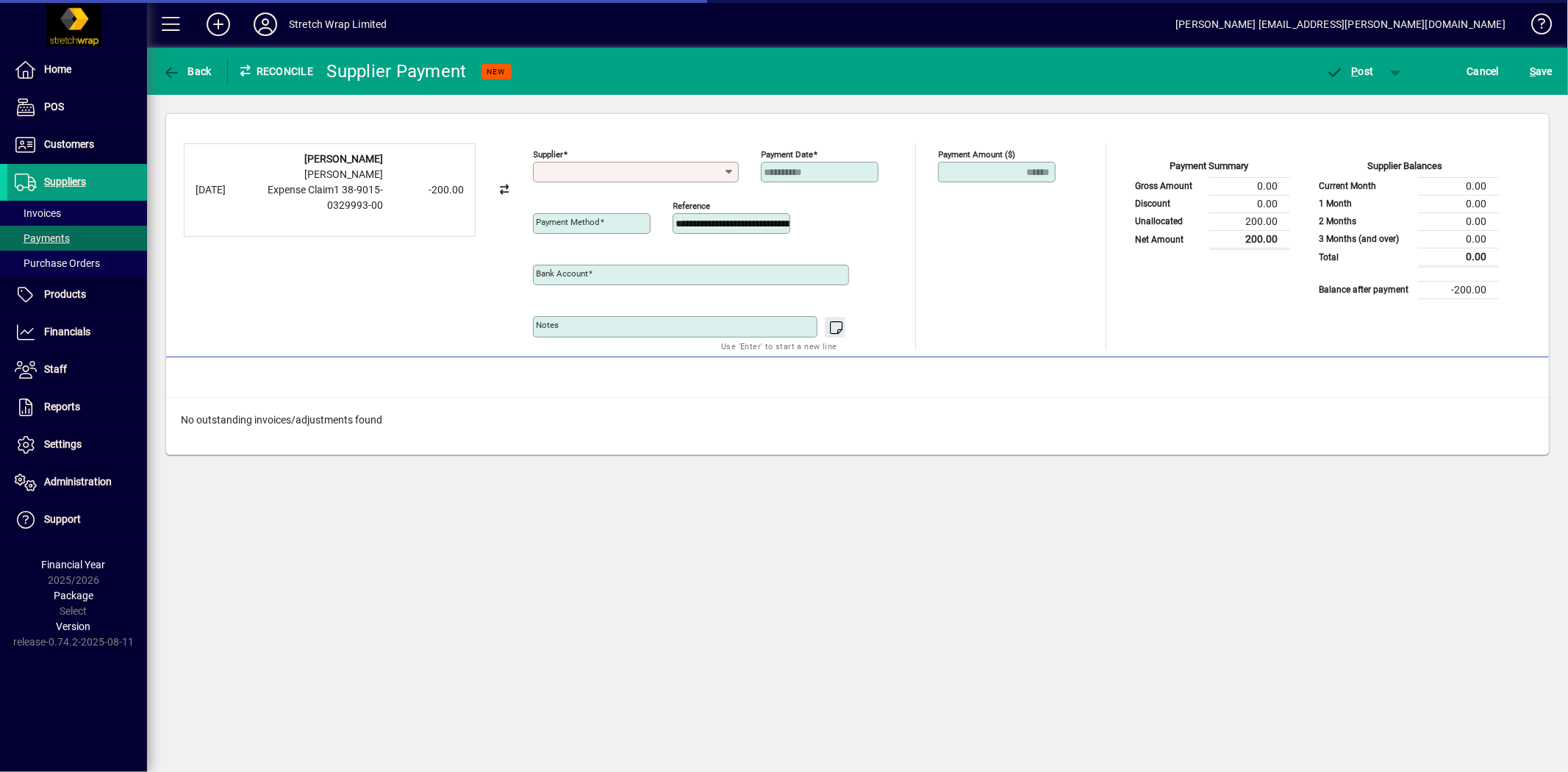
type input "**********"
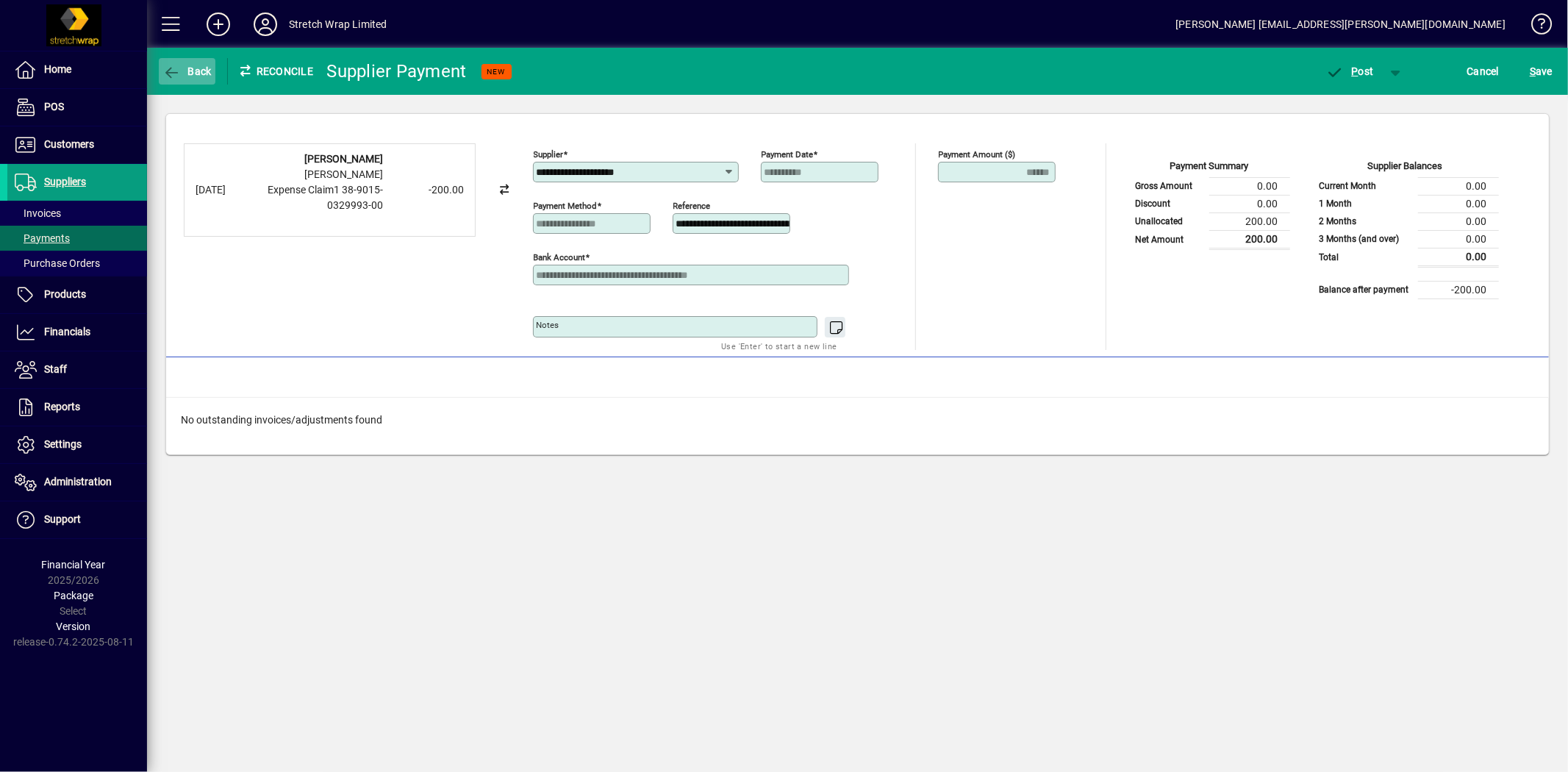
click at [169, 62] on span "button" at bounding box center [187, 71] width 57 height 35
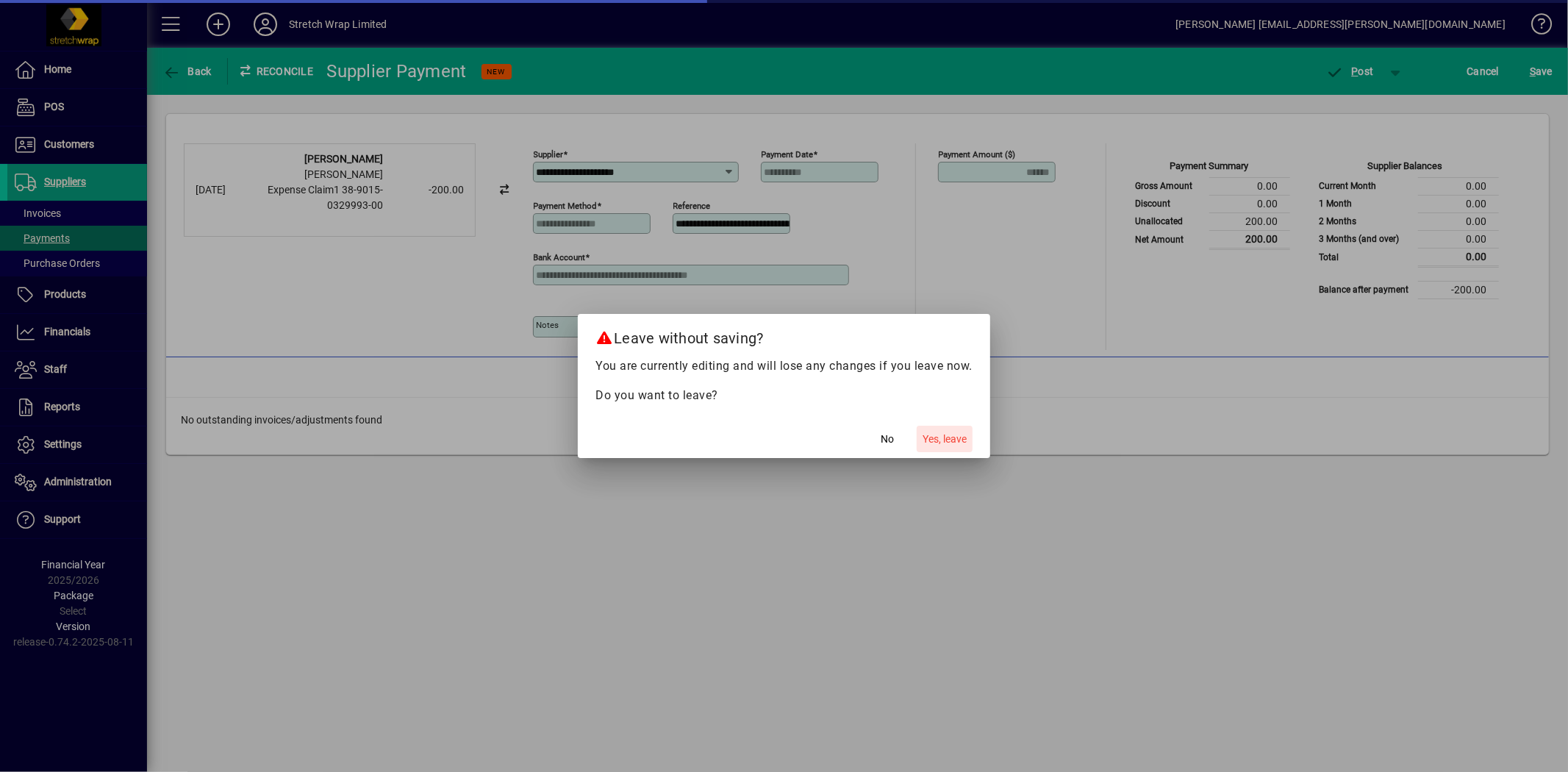
click at [959, 439] on span "Yes, leave" at bounding box center [945, 439] width 44 height 15
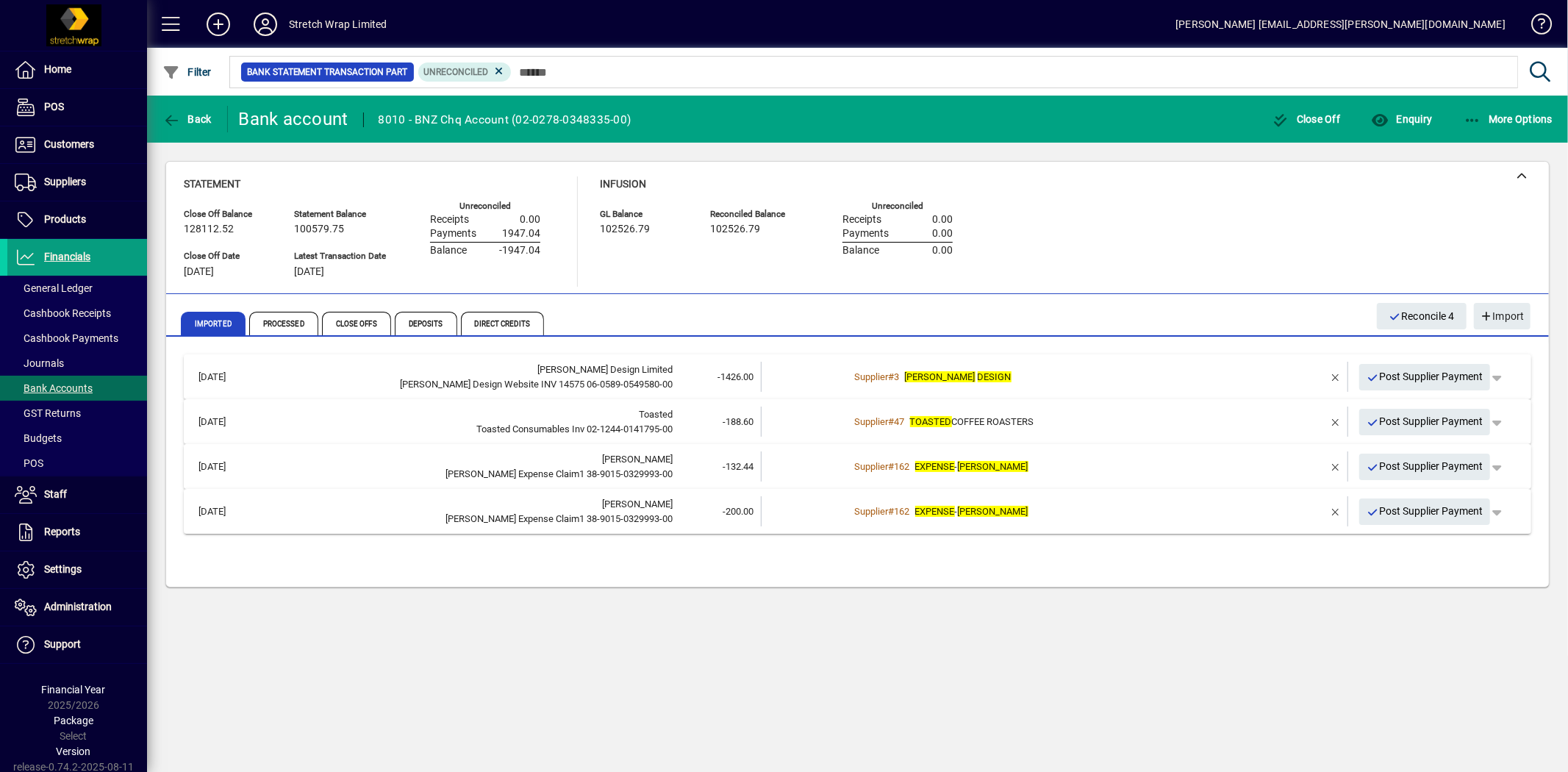
click at [1239, 459] on div "Supplier # 162 EXPENSE - DENISE" at bounding box center [1056, 467] width 412 height 15
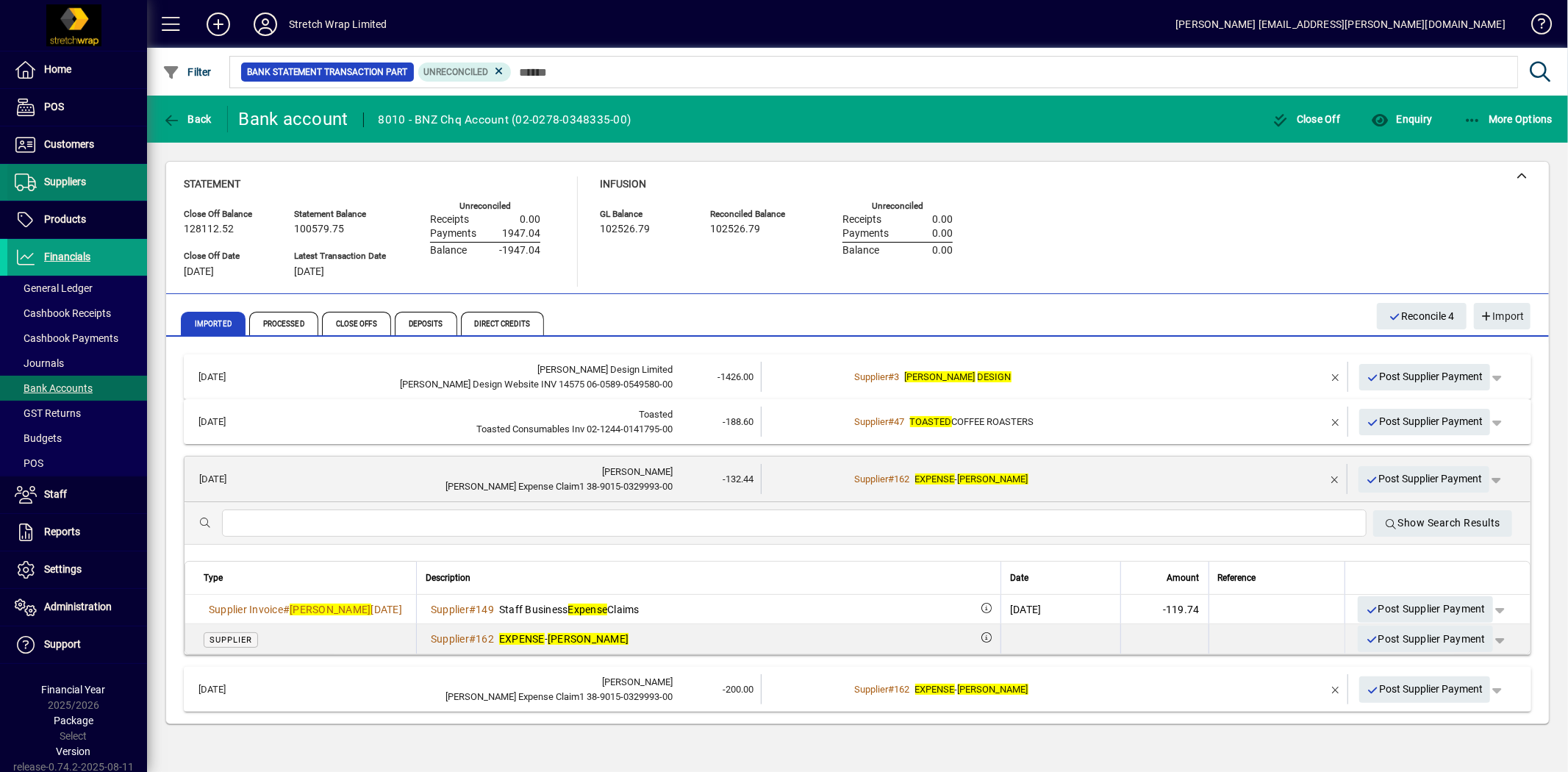
click at [56, 176] on span "Suppliers" at bounding box center [65, 181] width 42 height 12
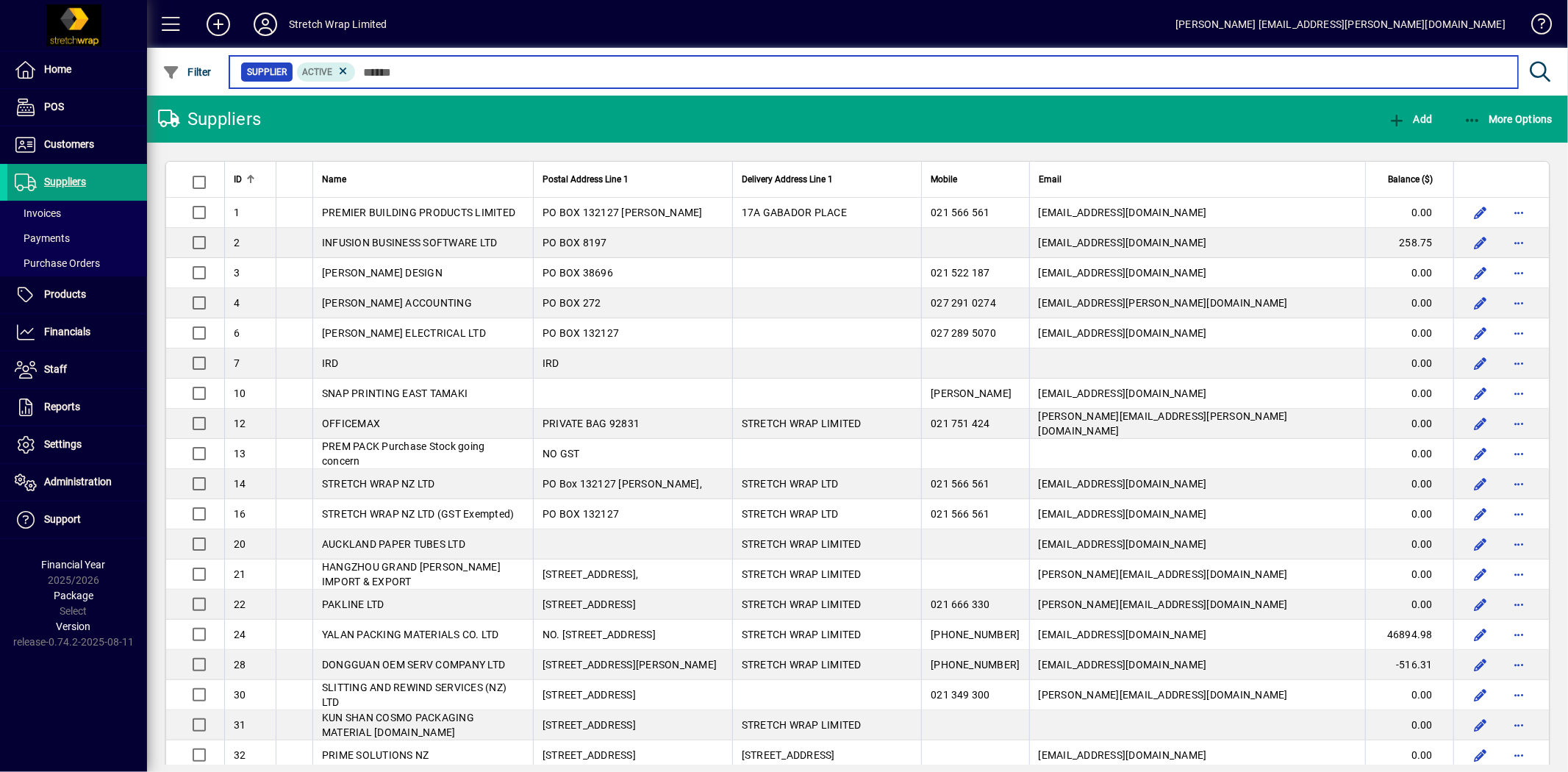
click at [480, 69] on input "text" at bounding box center [930, 72] width 1150 height 21
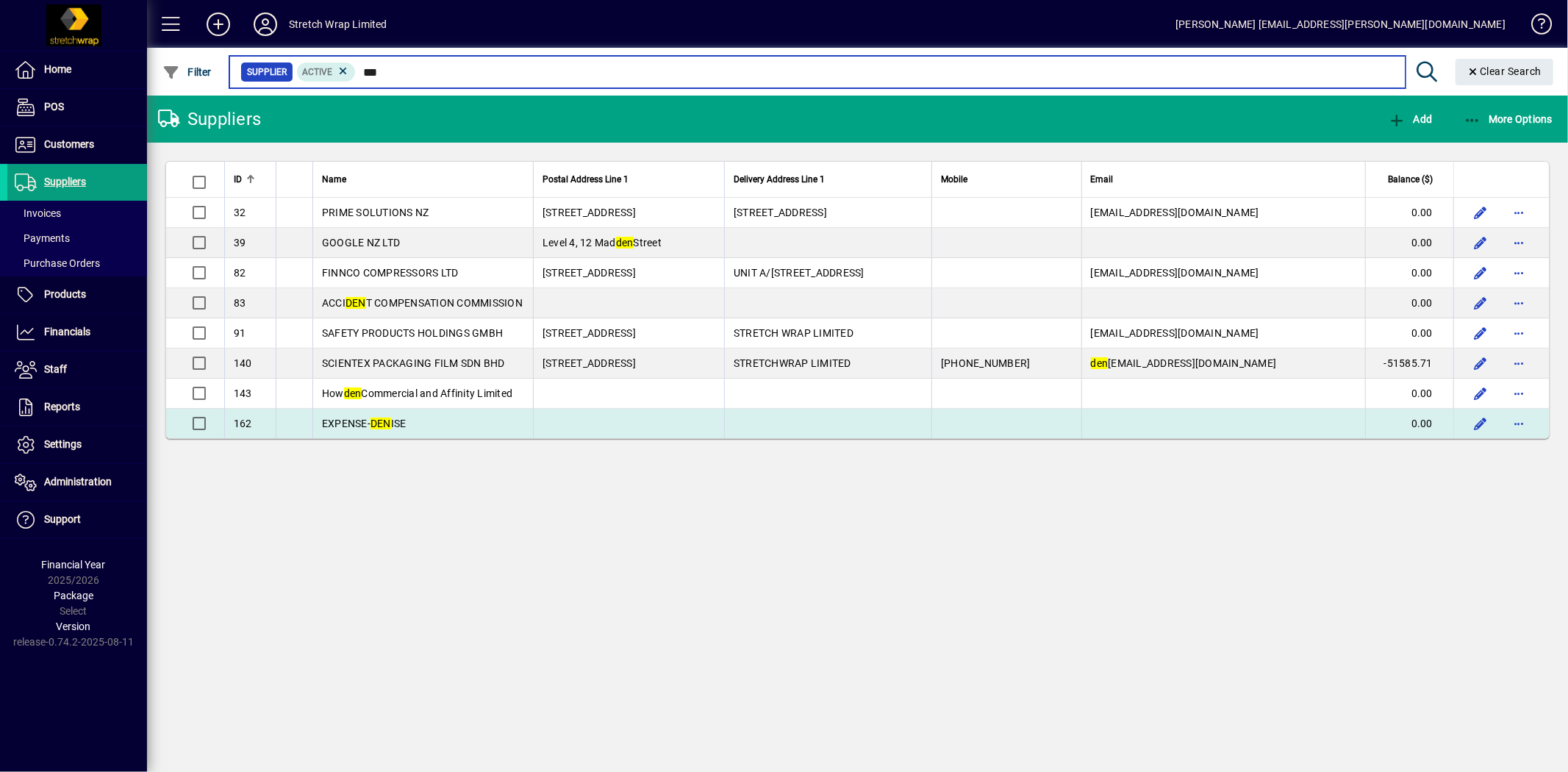
type input "***"
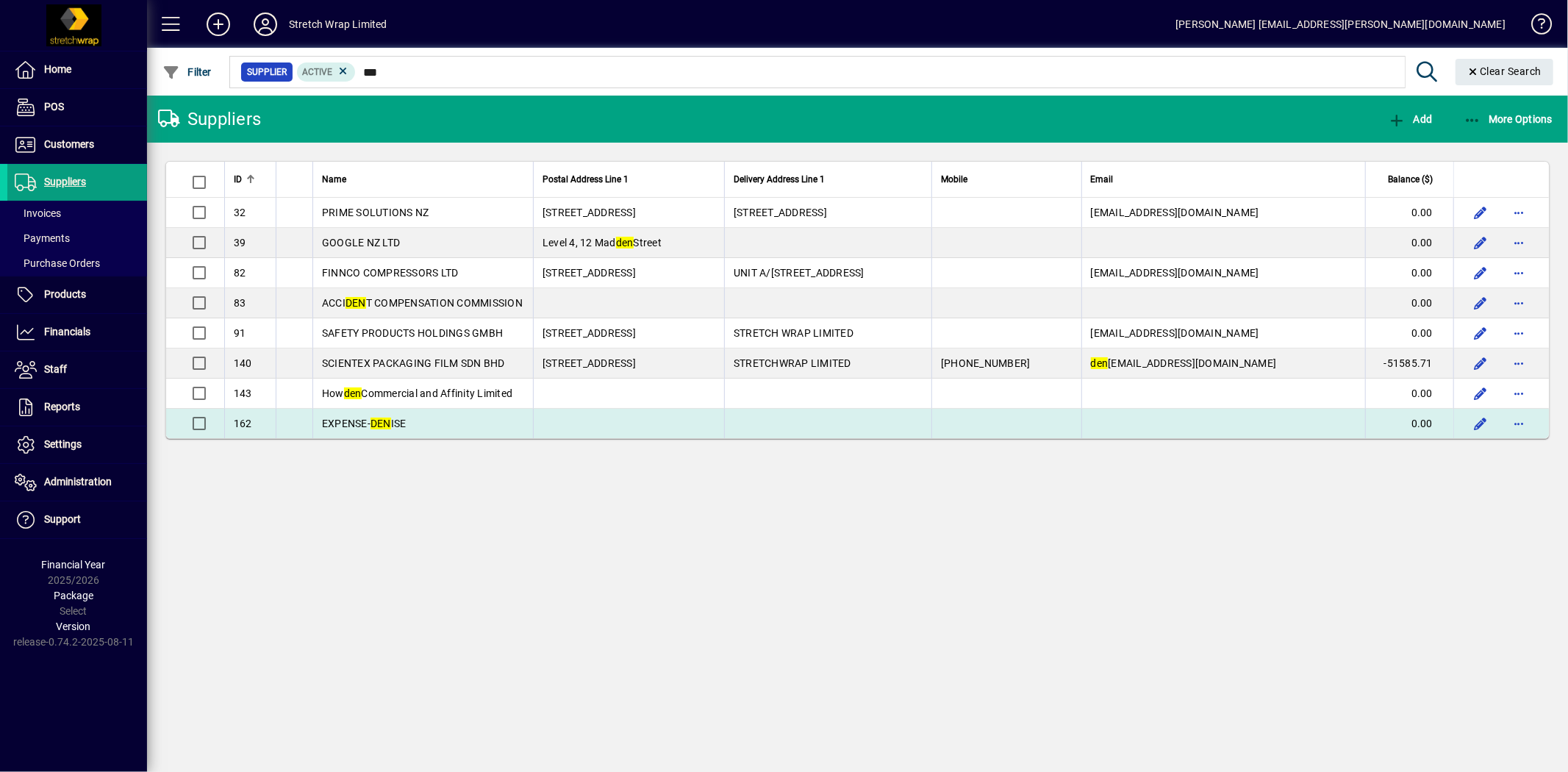
click at [372, 417] on em "DEN" at bounding box center [381, 423] width 21 height 12
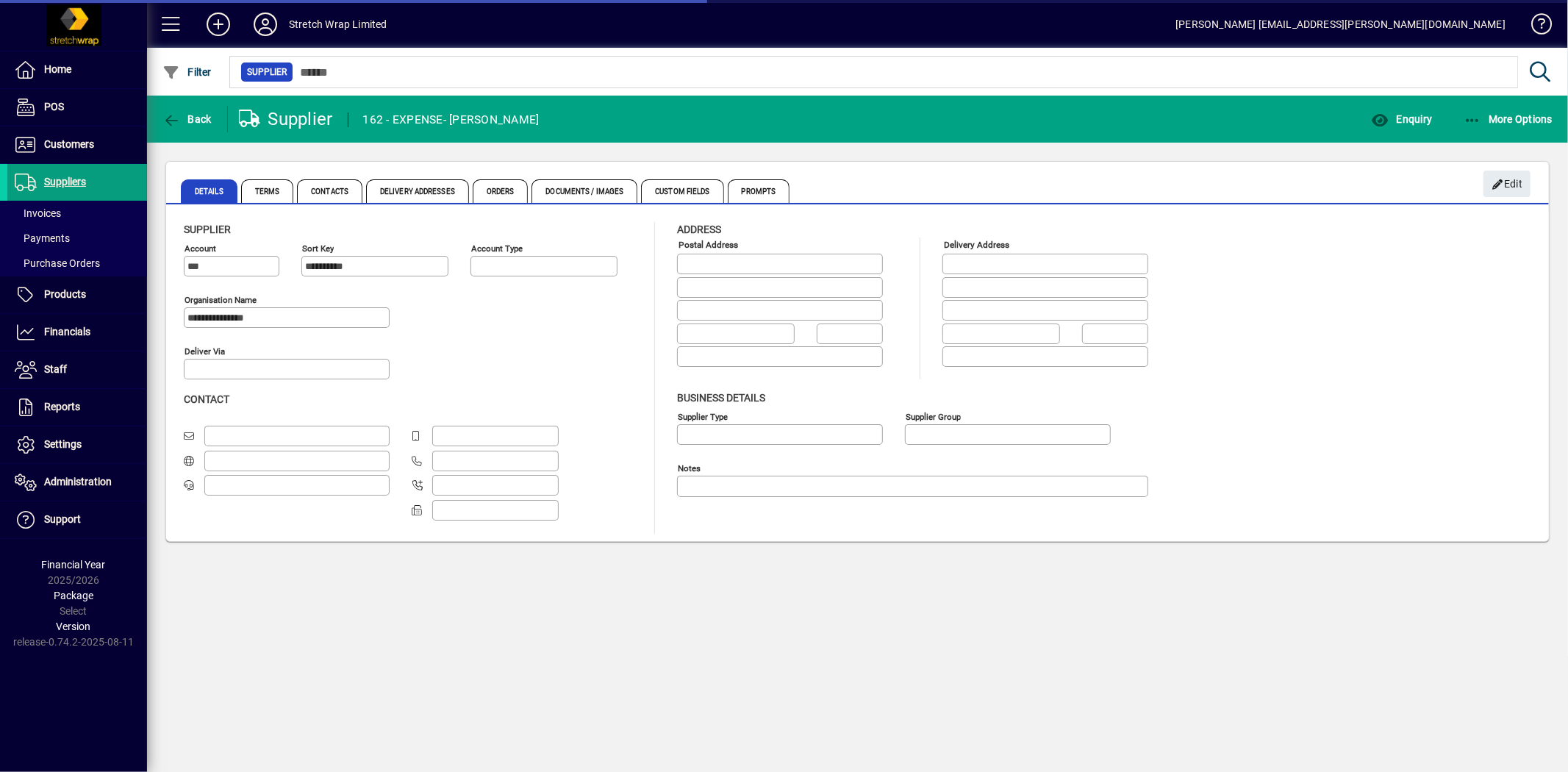
type input "**********"
type input "*******"
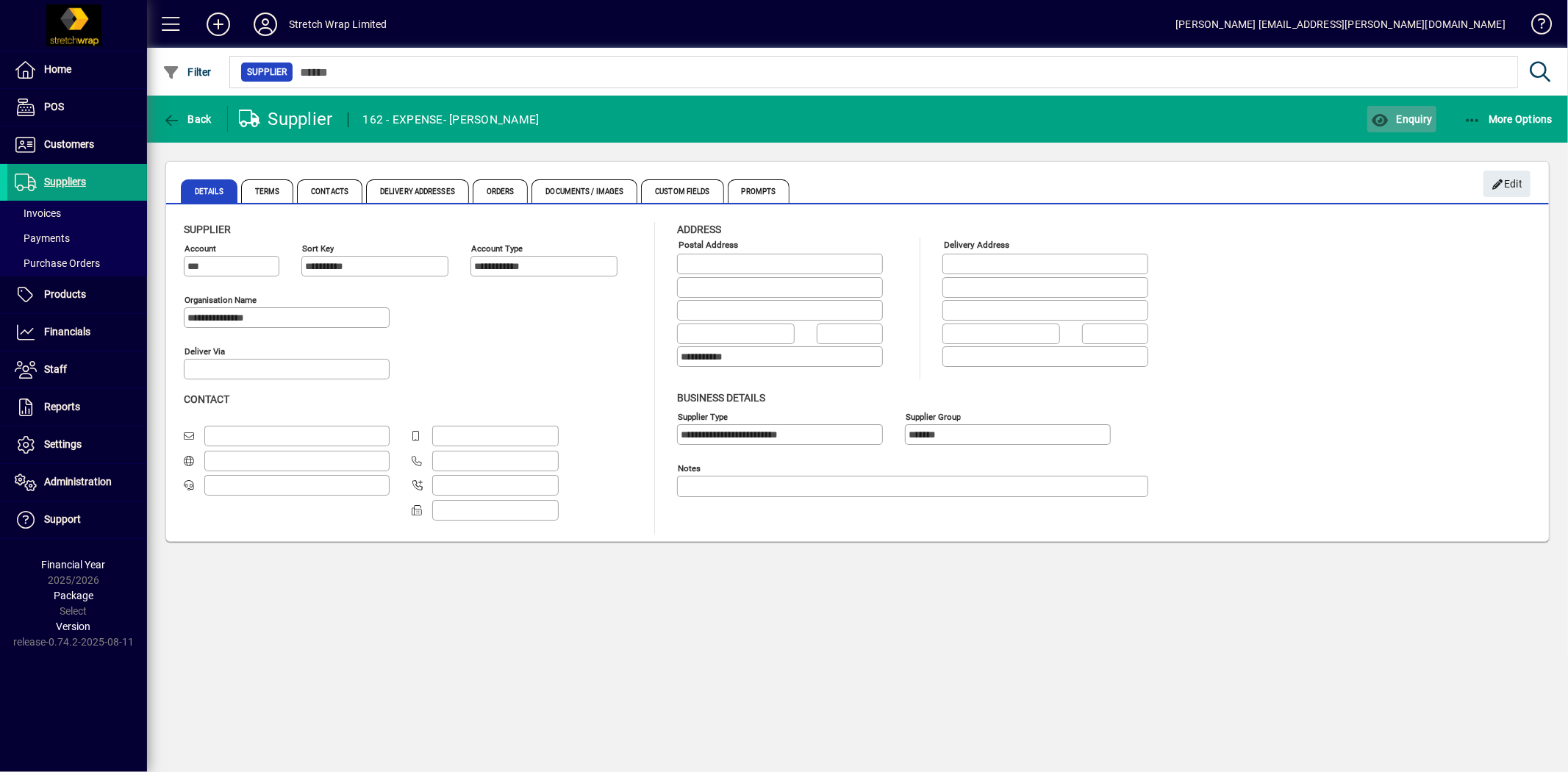
click at [1425, 115] on span "Enquiry" at bounding box center [1401, 119] width 61 height 12
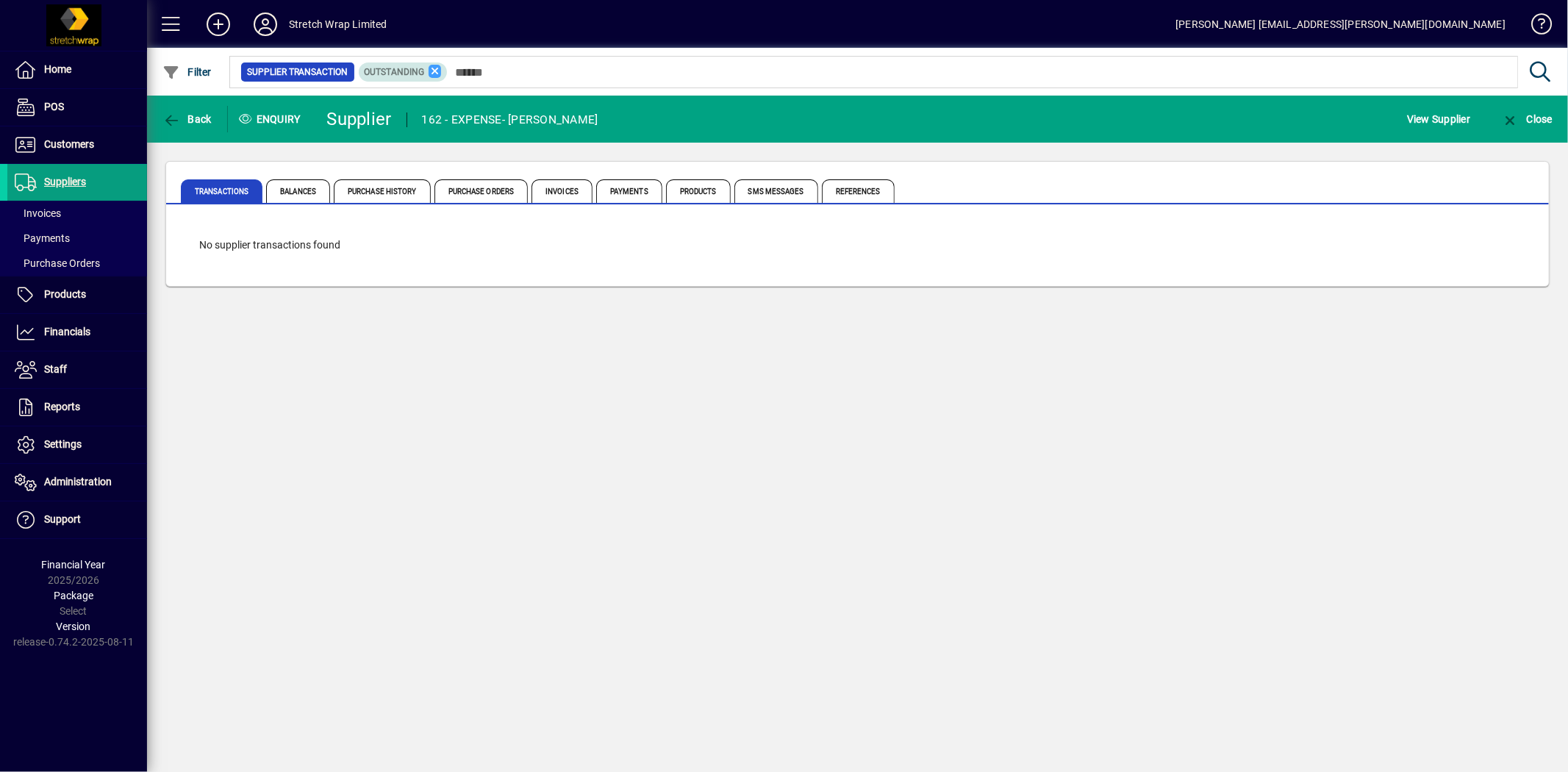
click at [437, 69] on icon at bounding box center [435, 71] width 13 height 13
click at [198, 113] on span "Back" at bounding box center [187, 119] width 49 height 12
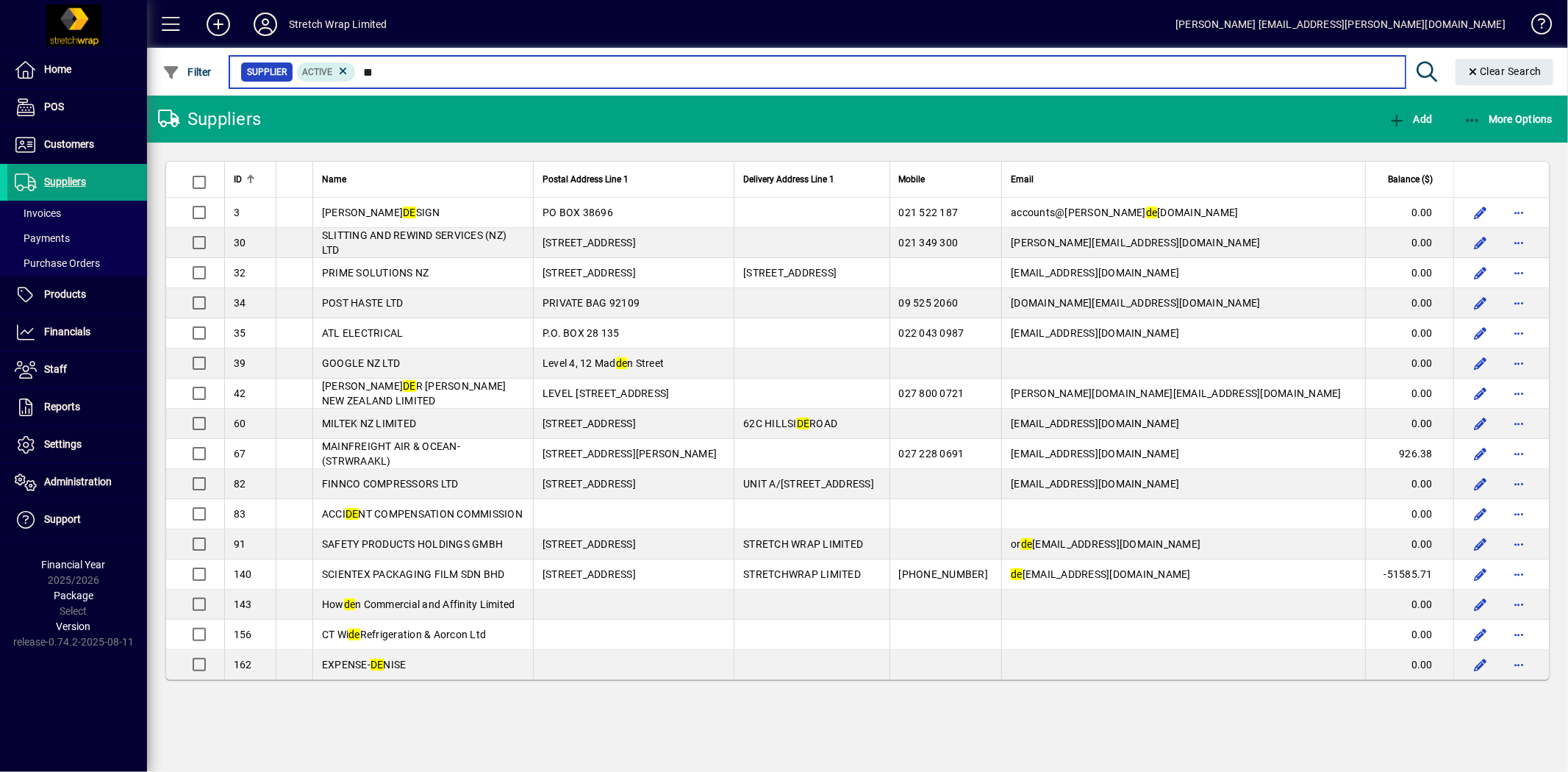
type input "*"
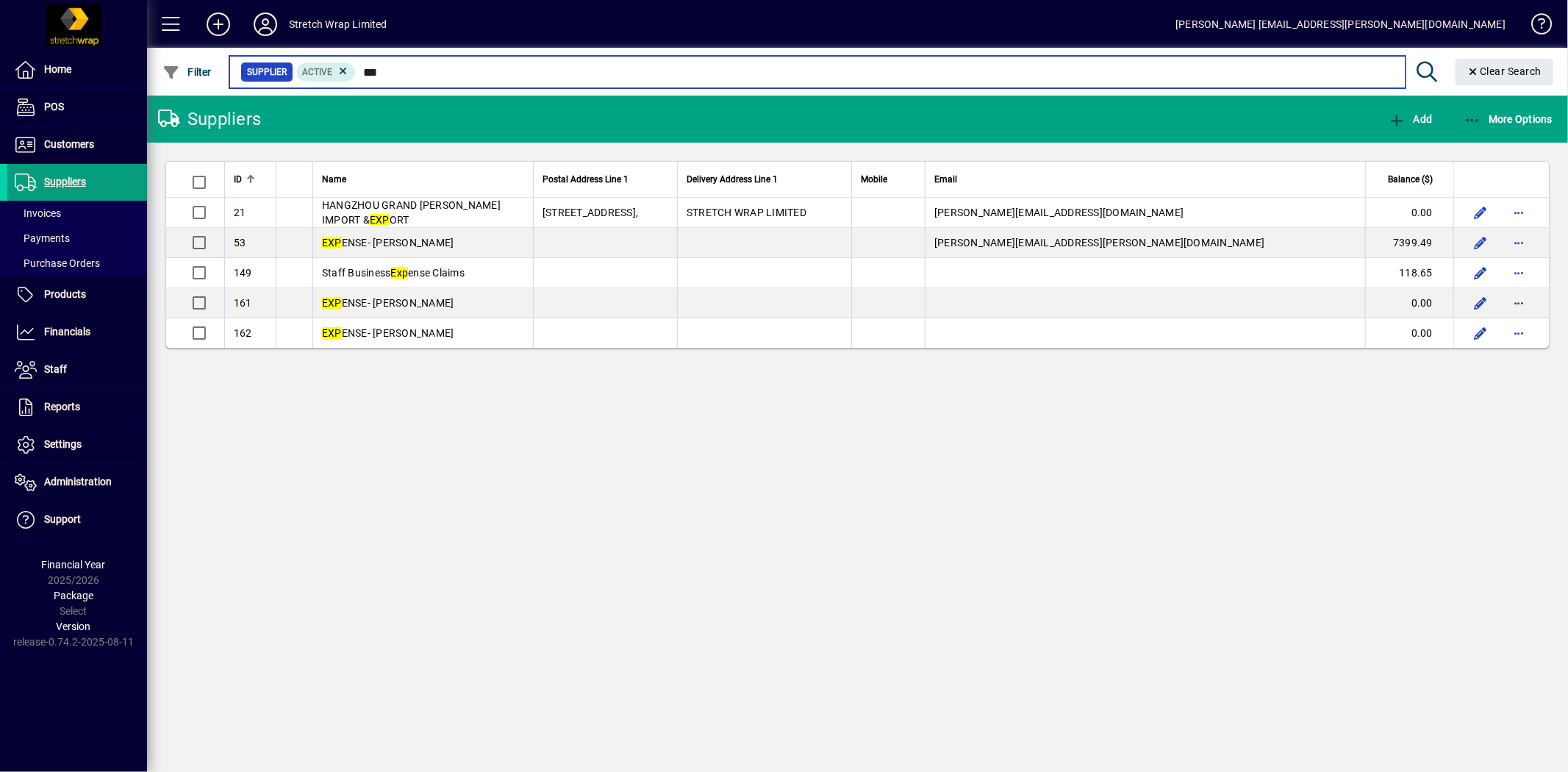
type input "***"
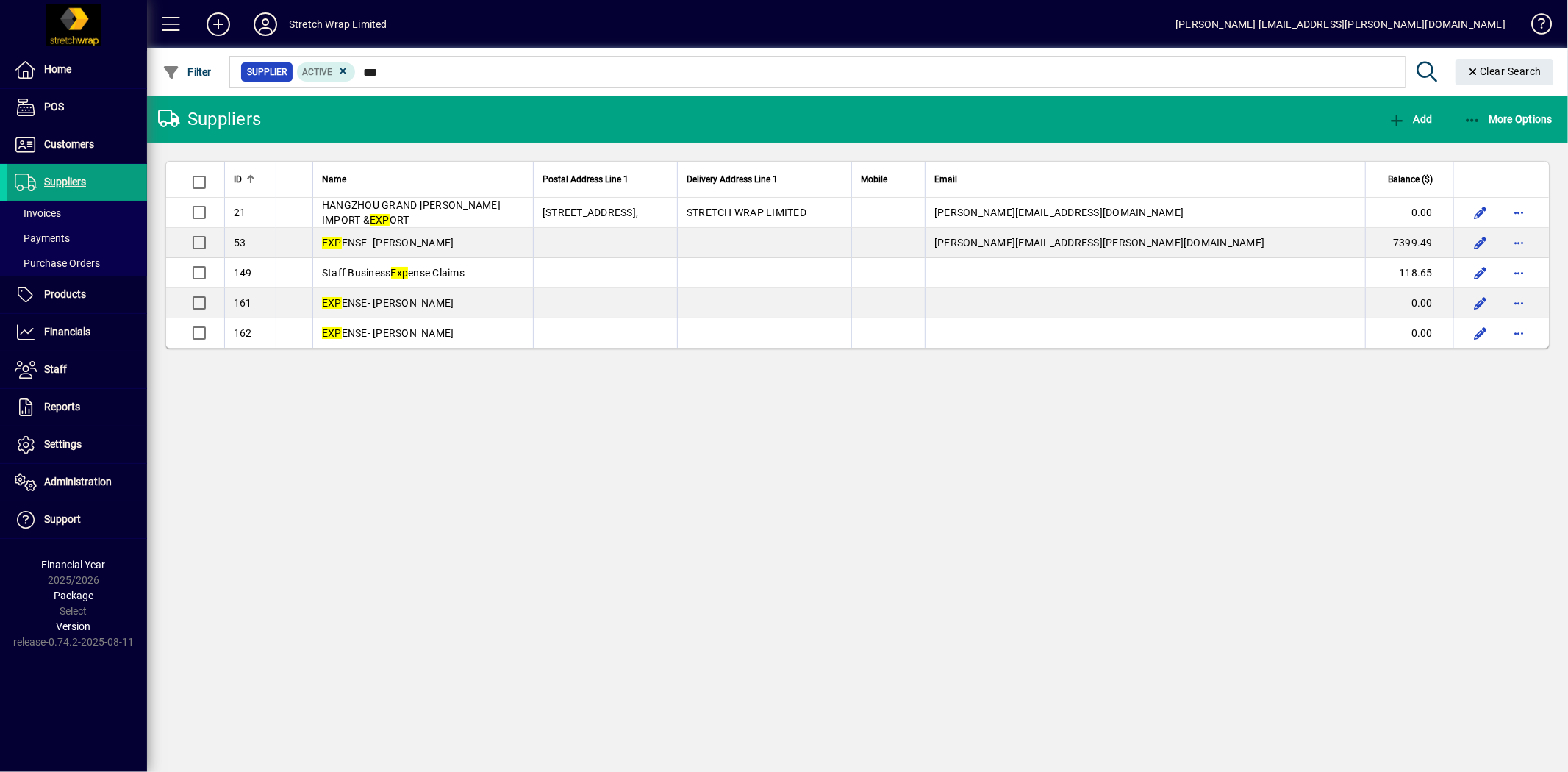
click at [335, 26] on div "Stretch Wrap Limited" at bounding box center [338, 24] width 99 height 23
click at [273, 28] on icon at bounding box center [265, 24] width 29 height 23
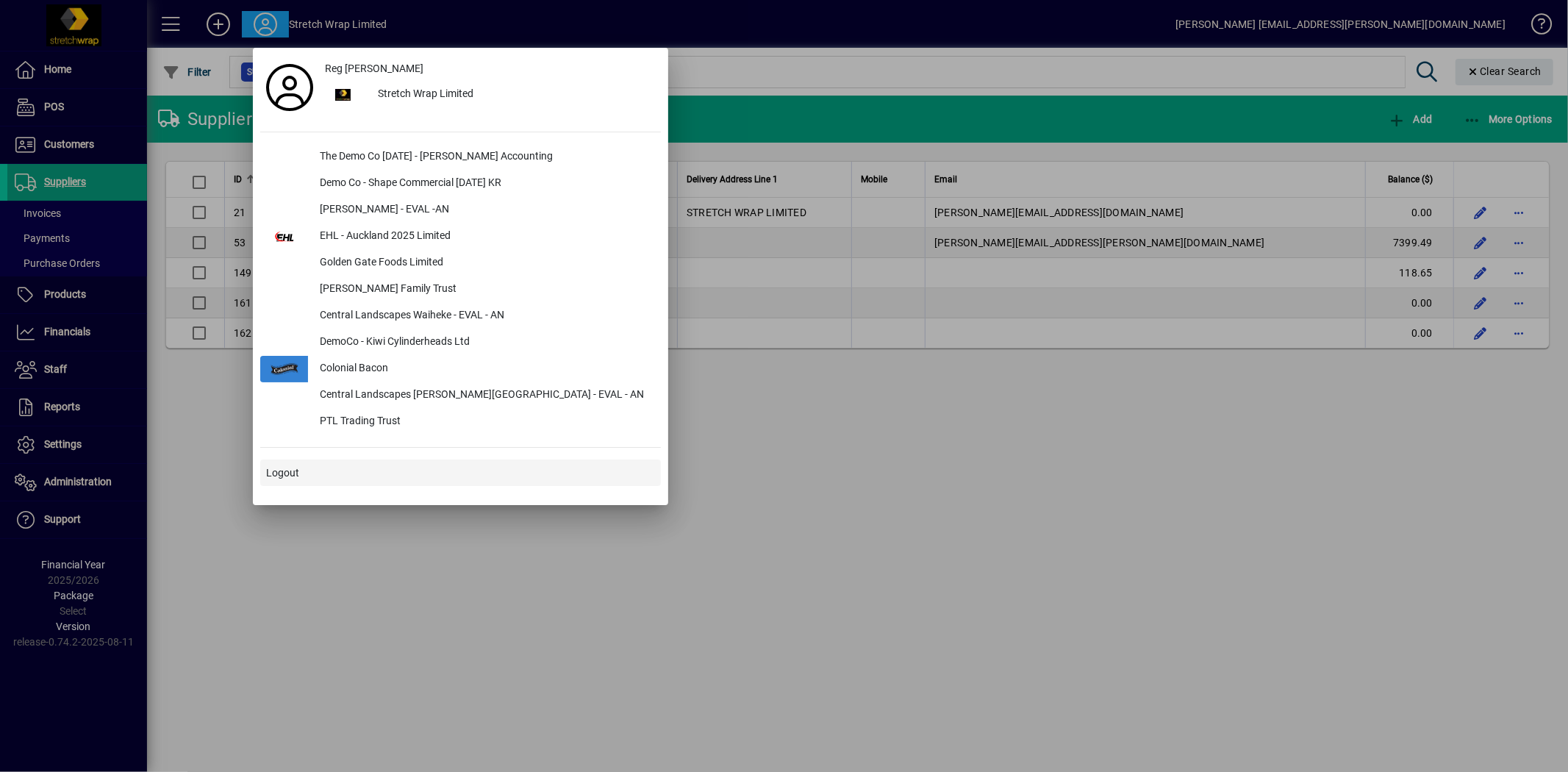
click at [314, 473] on span at bounding box center [460, 473] width 401 height 35
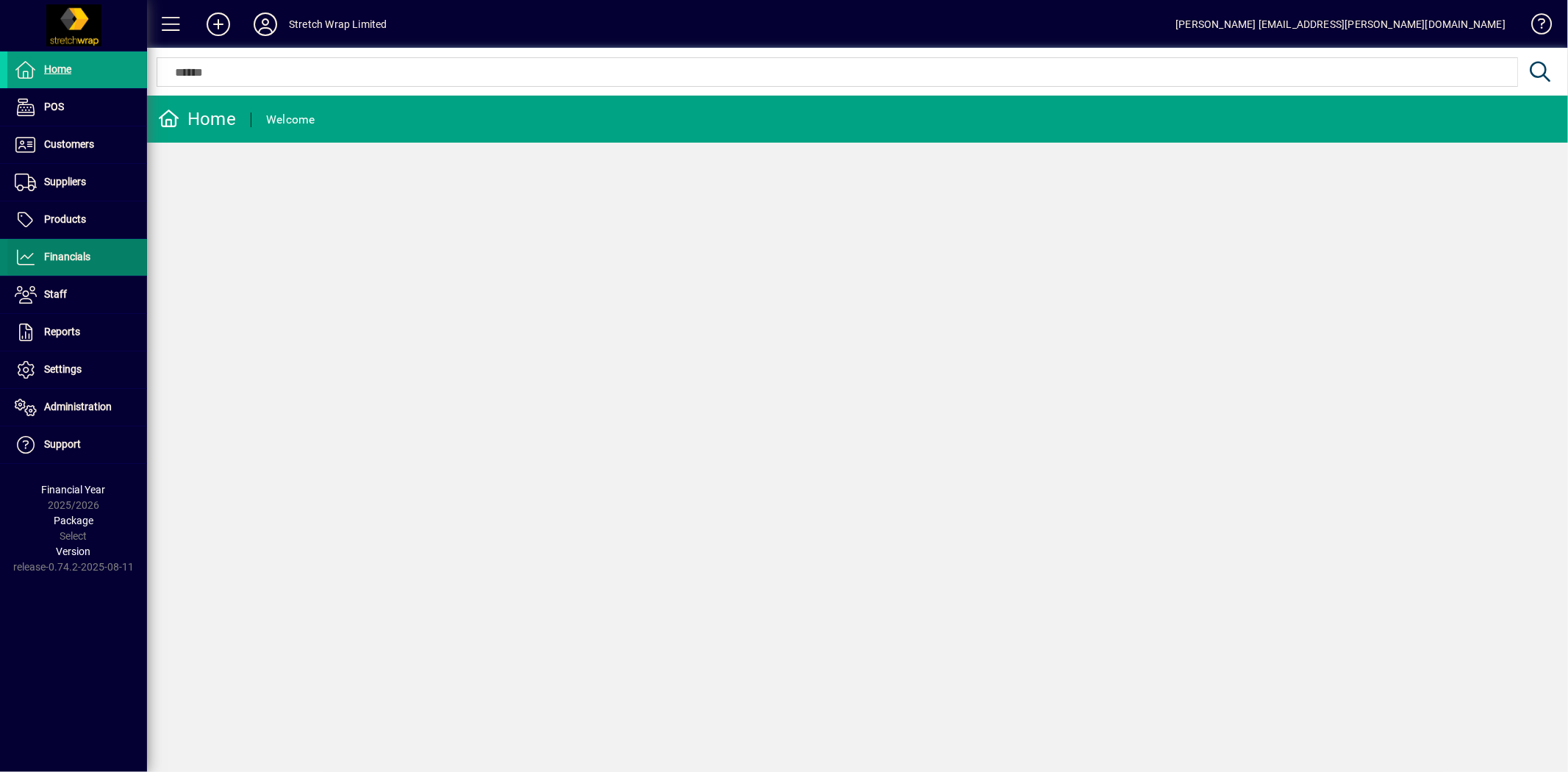
click at [82, 258] on span "Financials" at bounding box center [67, 257] width 46 height 12
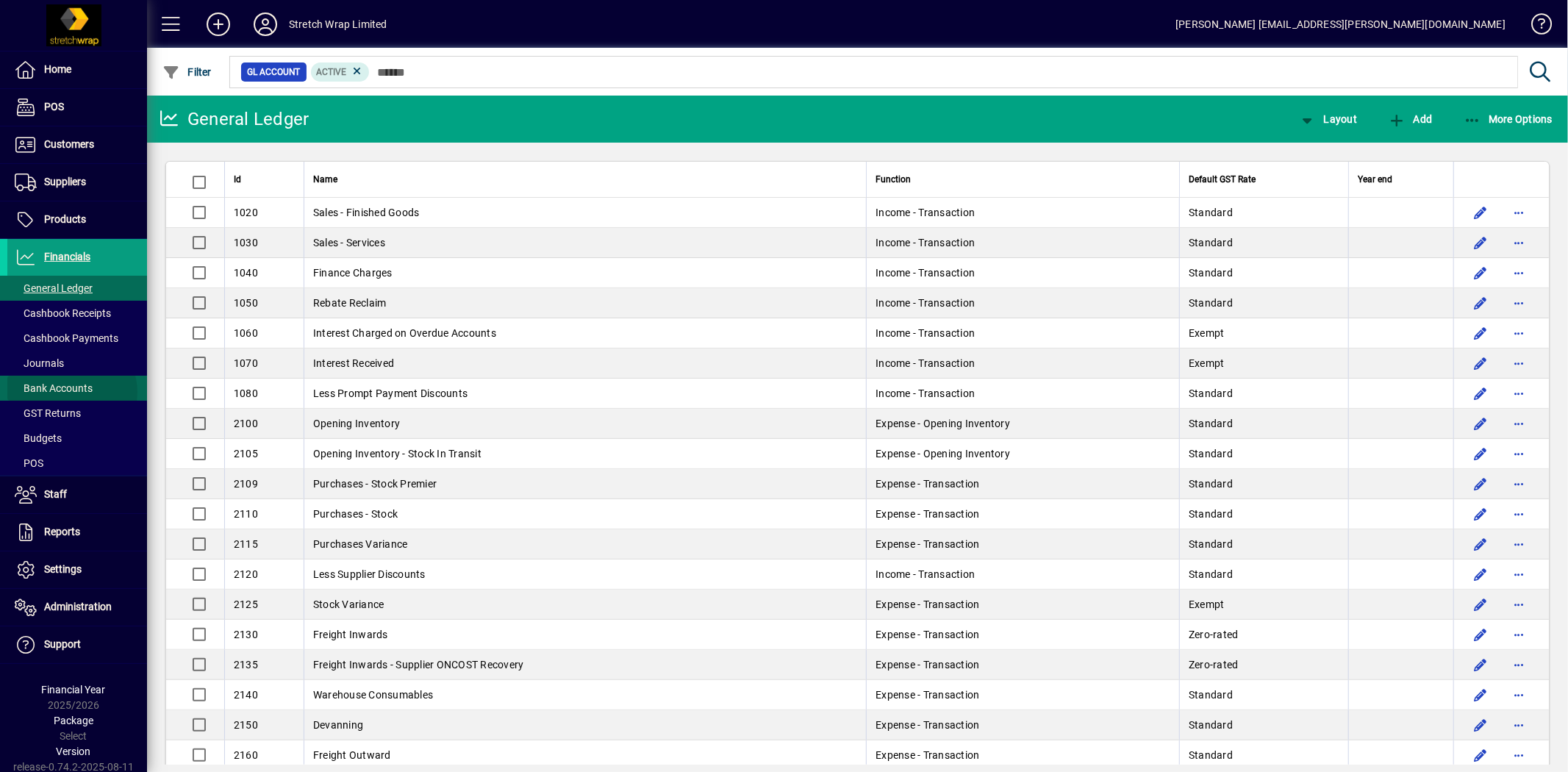
click at [71, 392] on span "Bank Accounts" at bounding box center [54, 388] width 78 height 12
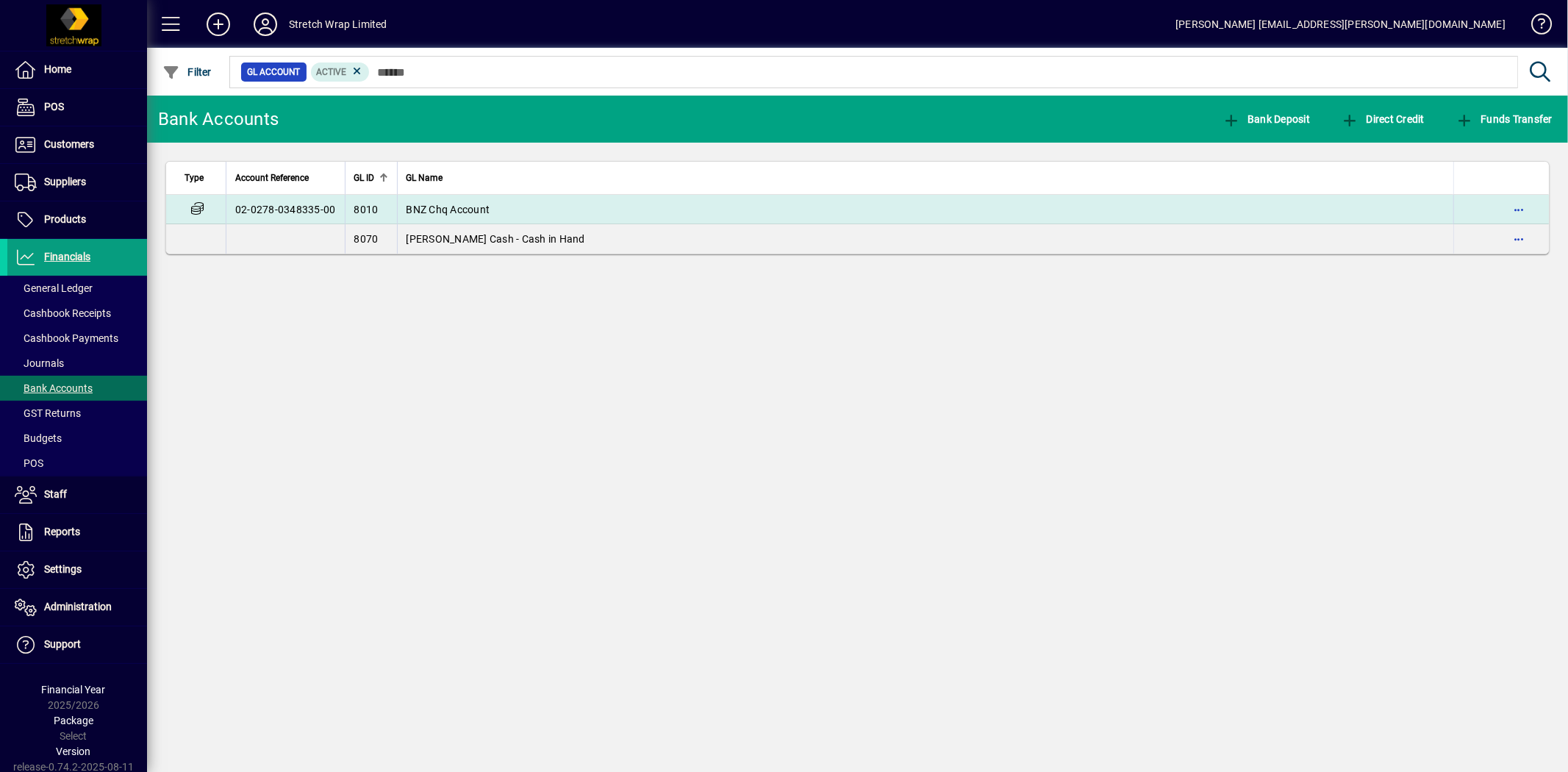
click at [464, 207] on span "BNZ Chq Account" at bounding box center [448, 209] width 84 height 12
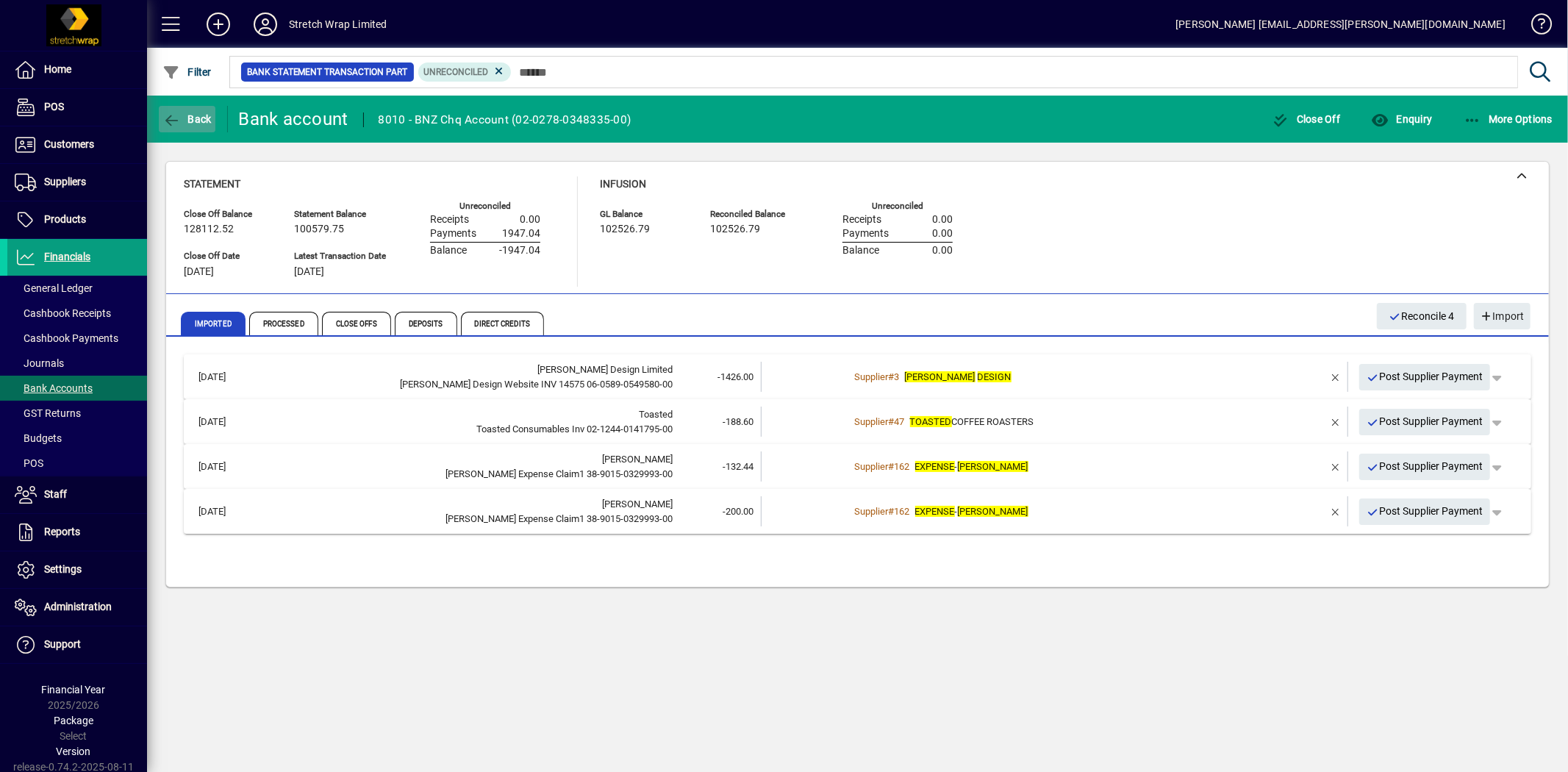
click at [188, 106] on span "button" at bounding box center [187, 119] width 57 height 35
